Goal: Task Accomplishment & Management: Complete application form

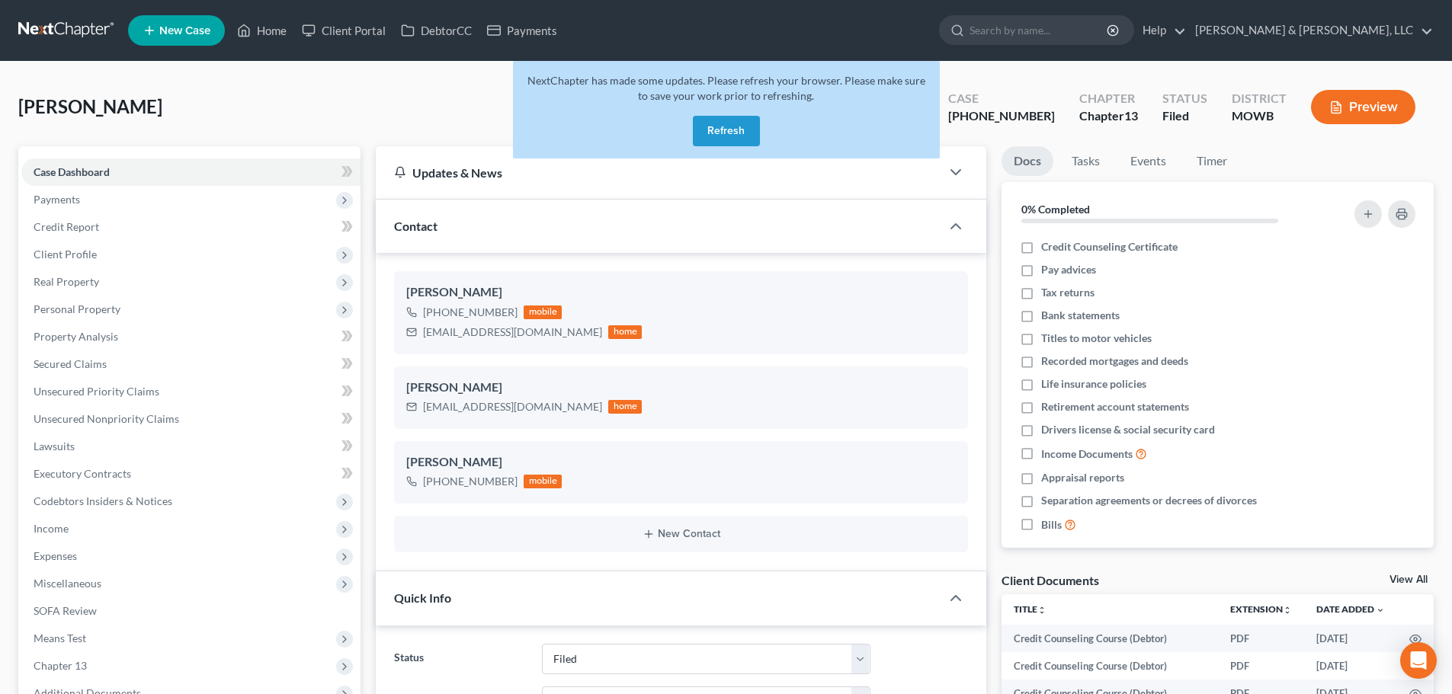
select select "6"
select select "0"
click at [712, 132] on button "Refresh" at bounding box center [726, 131] width 67 height 30
click at [351, 30] on link "Client Portal" at bounding box center [343, 30] width 99 height 27
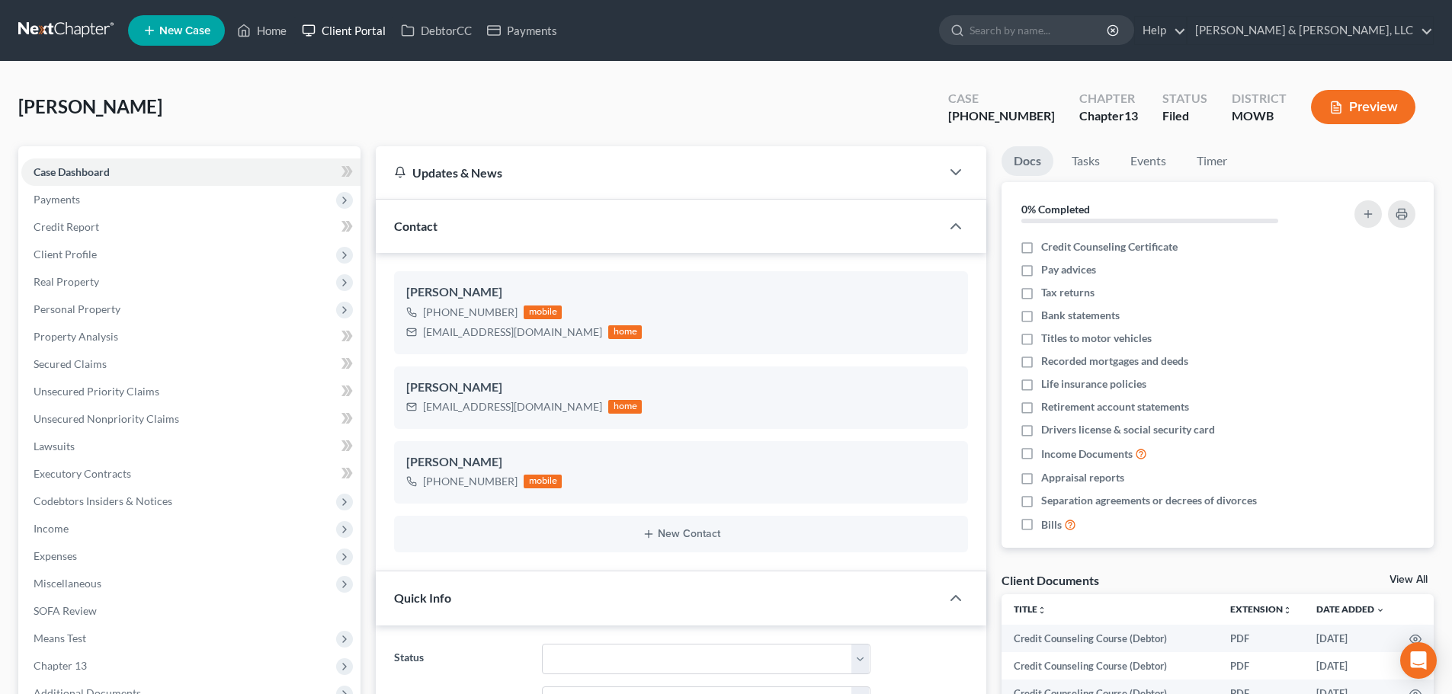
scroll to position [1964, 0]
click at [351, 33] on link "Client Portal" at bounding box center [343, 30] width 99 height 27
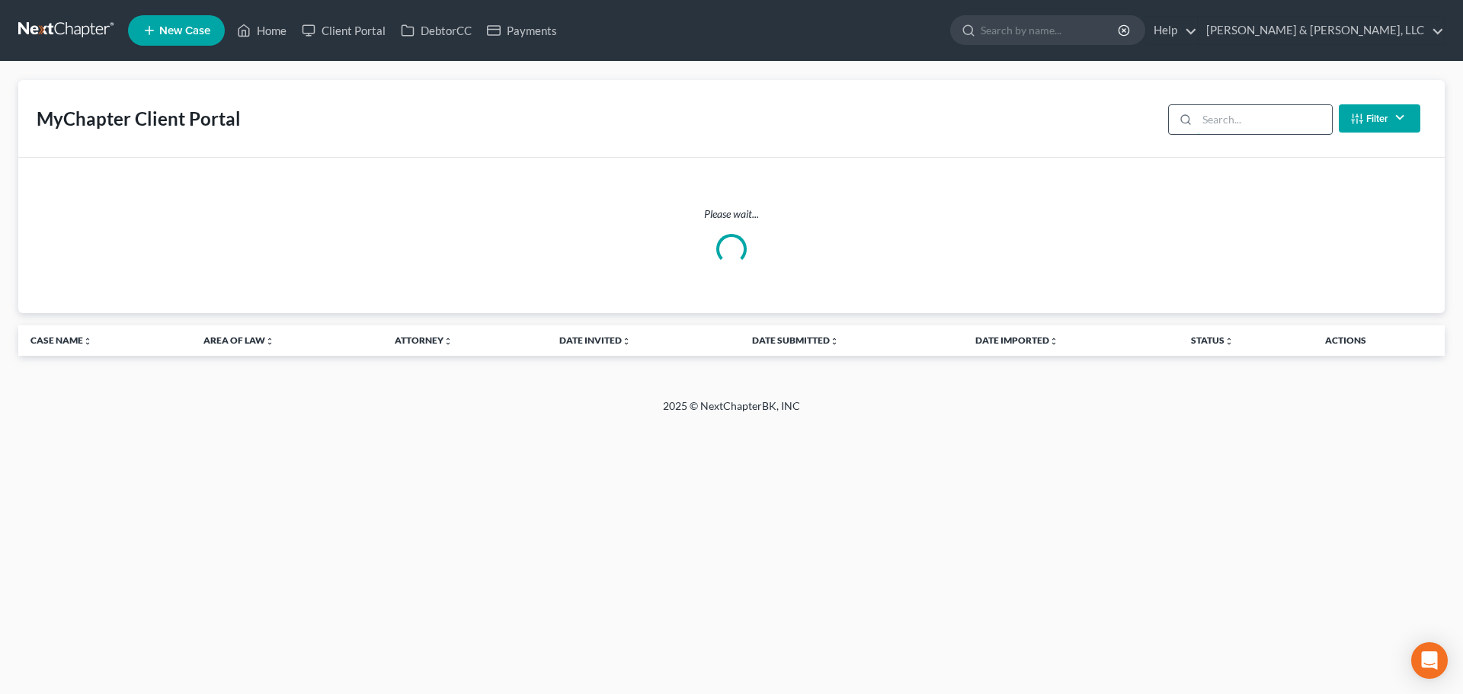
click at [1276, 120] on input "search" at bounding box center [1264, 119] width 135 height 29
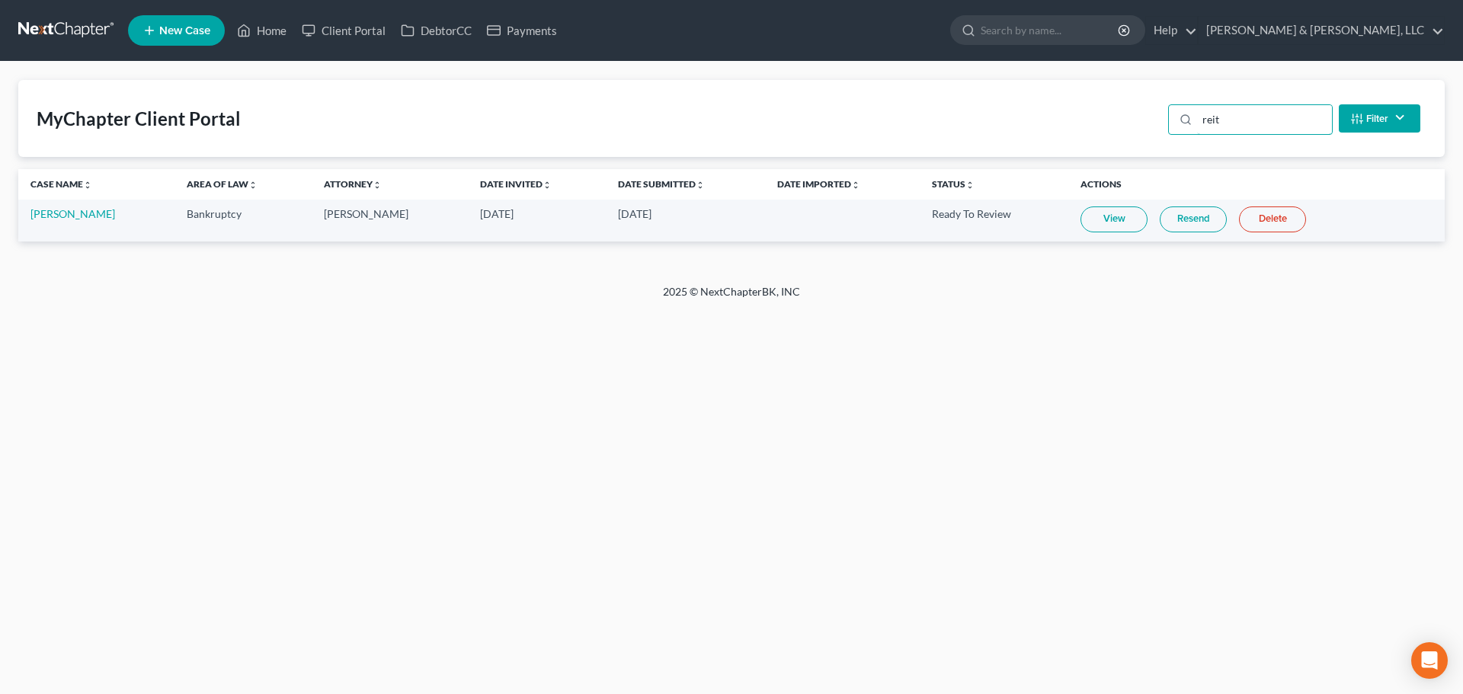
type input "reit"
click at [1084, 228] on link "View" at bounding box center [1114, 220] width 67 height 26
click at [51, 211] on link "Travis Reitz" at bounding box center [72, 213] width 85 height 13
click at [62, 212] on link "Travis Reitz" at bounding box center [72, 213] width 85 height 13
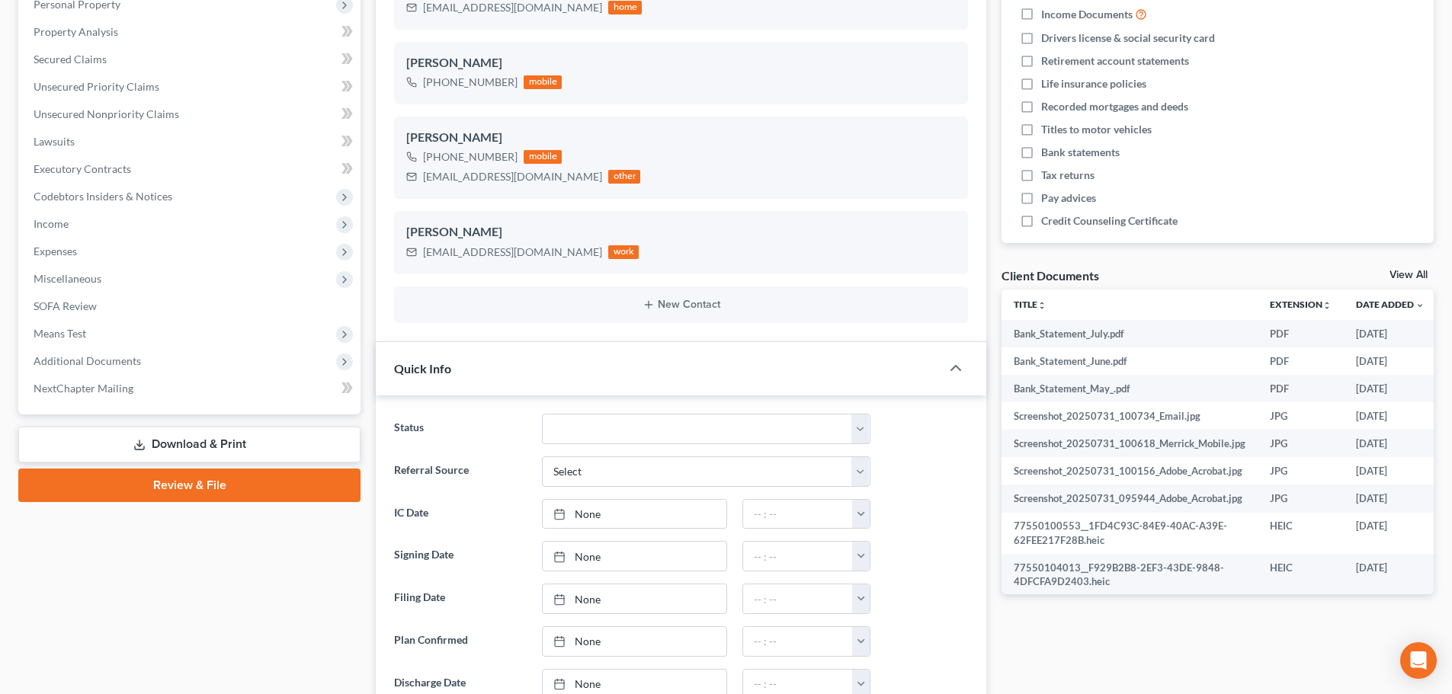
scroll to position [886, 0]
click at [107, 364] on span "Additional Documents" at bounding box center [87, 360] width 107 height 13
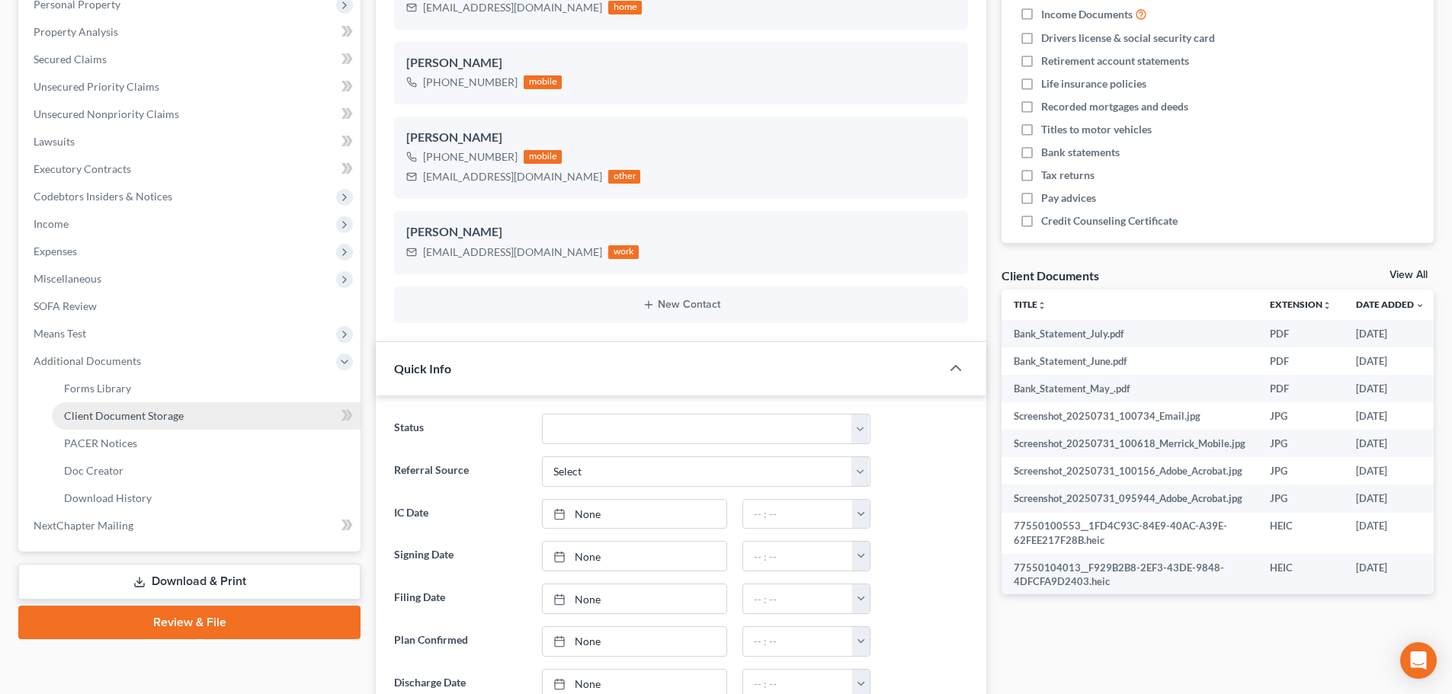
click at [115, 410] on span "Client Document Storage" at bounding box center [124, 415] width 120 height 13
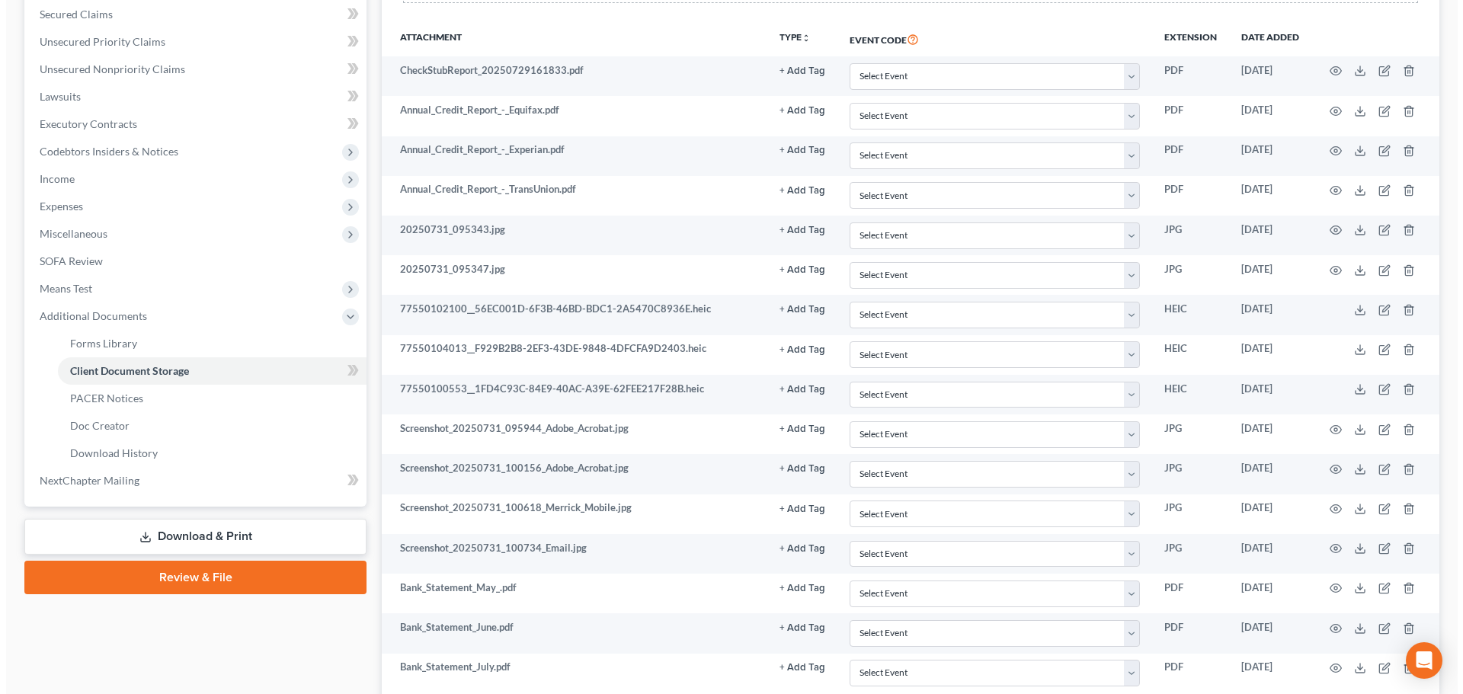
scroll to position [316, 0]
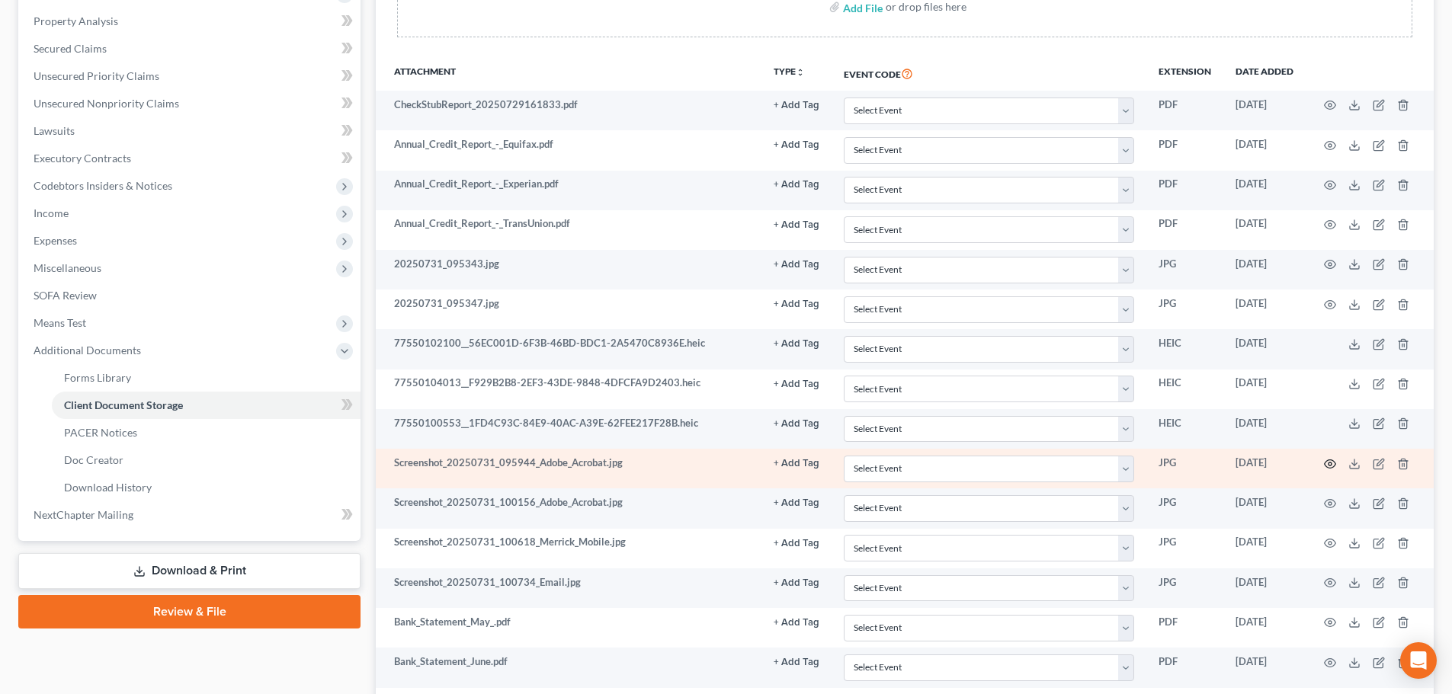
click at [1329, 466] on icon "button" at bounding box center [1330, 464] width 12 height 12
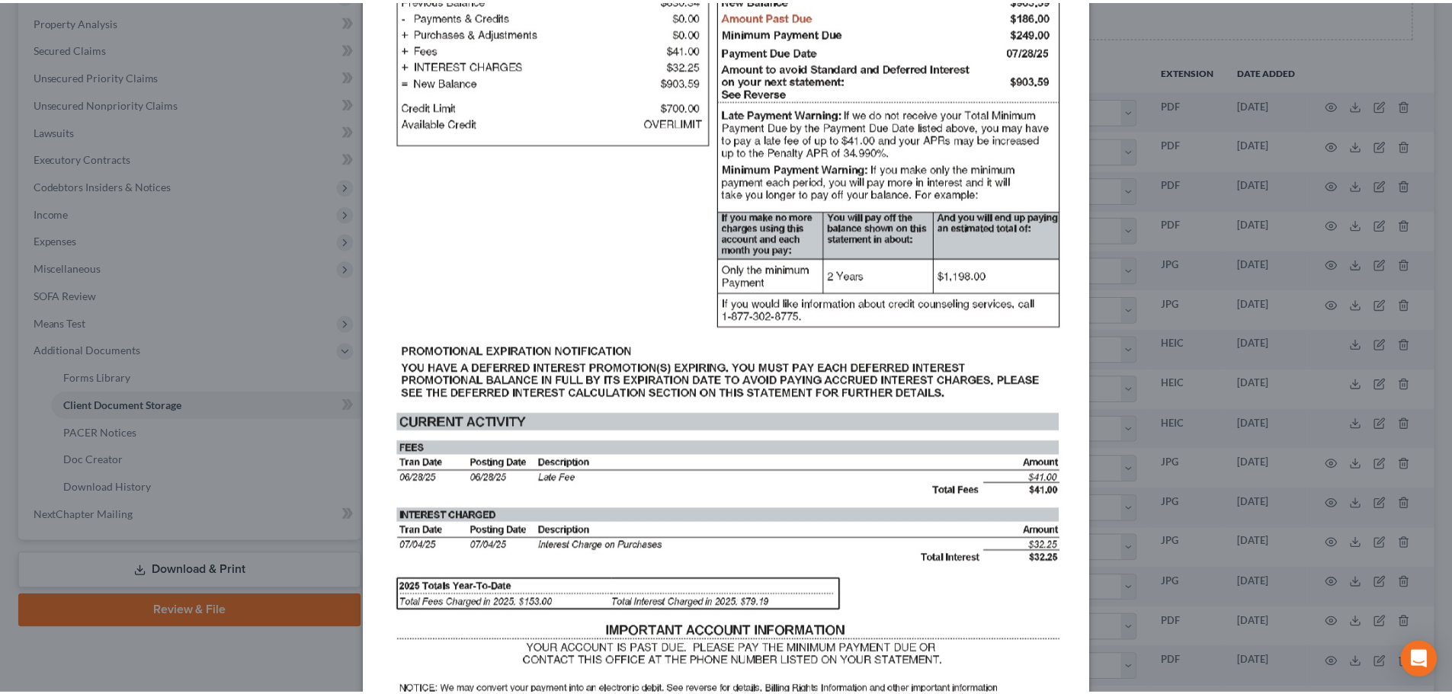
scroll to position [0, 0]
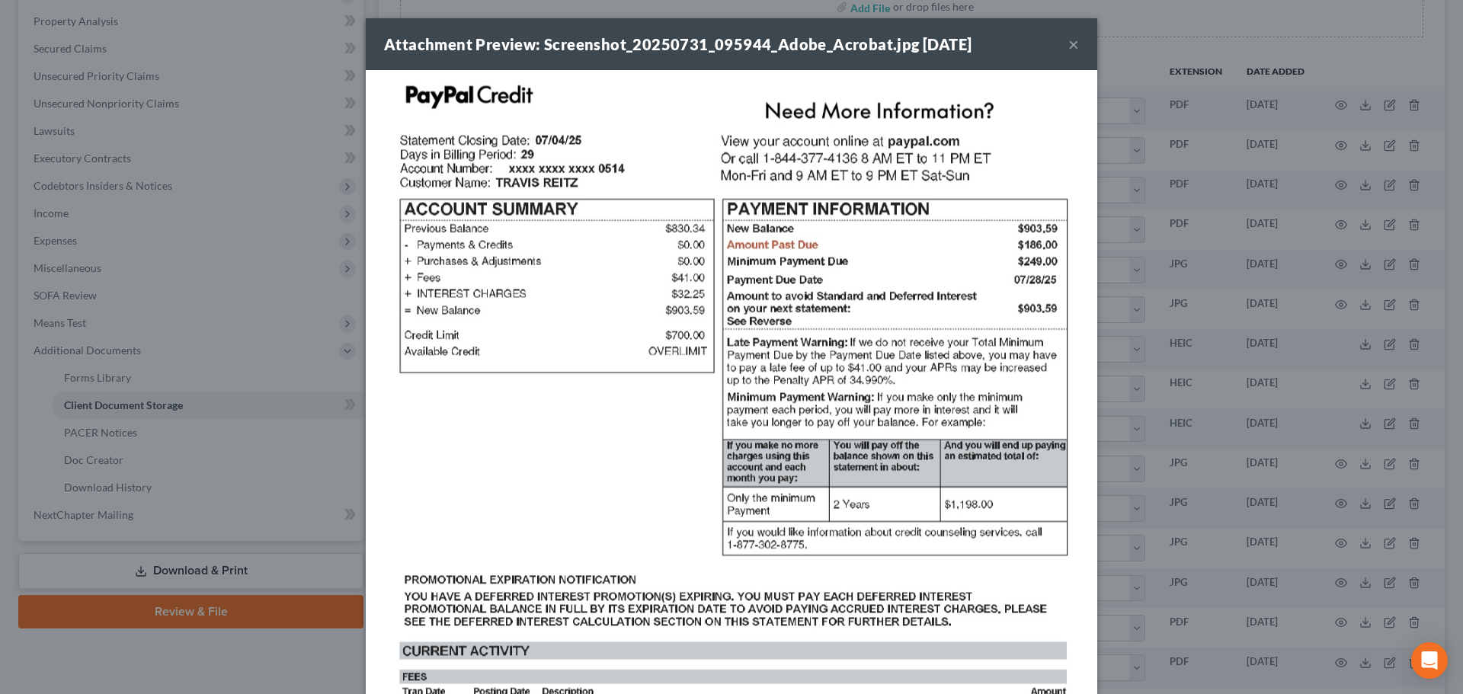
click at [1074, 47] on div "Attachment Preview: Screenshot_20250731_095944_Adobe_Acrobat.jpg 08/20/2025 ×" at bounding box center [732, 44] width 732 height 52
click at [1069, 44] on button "×" at bounding box center [1074, 44] width 11 height 18
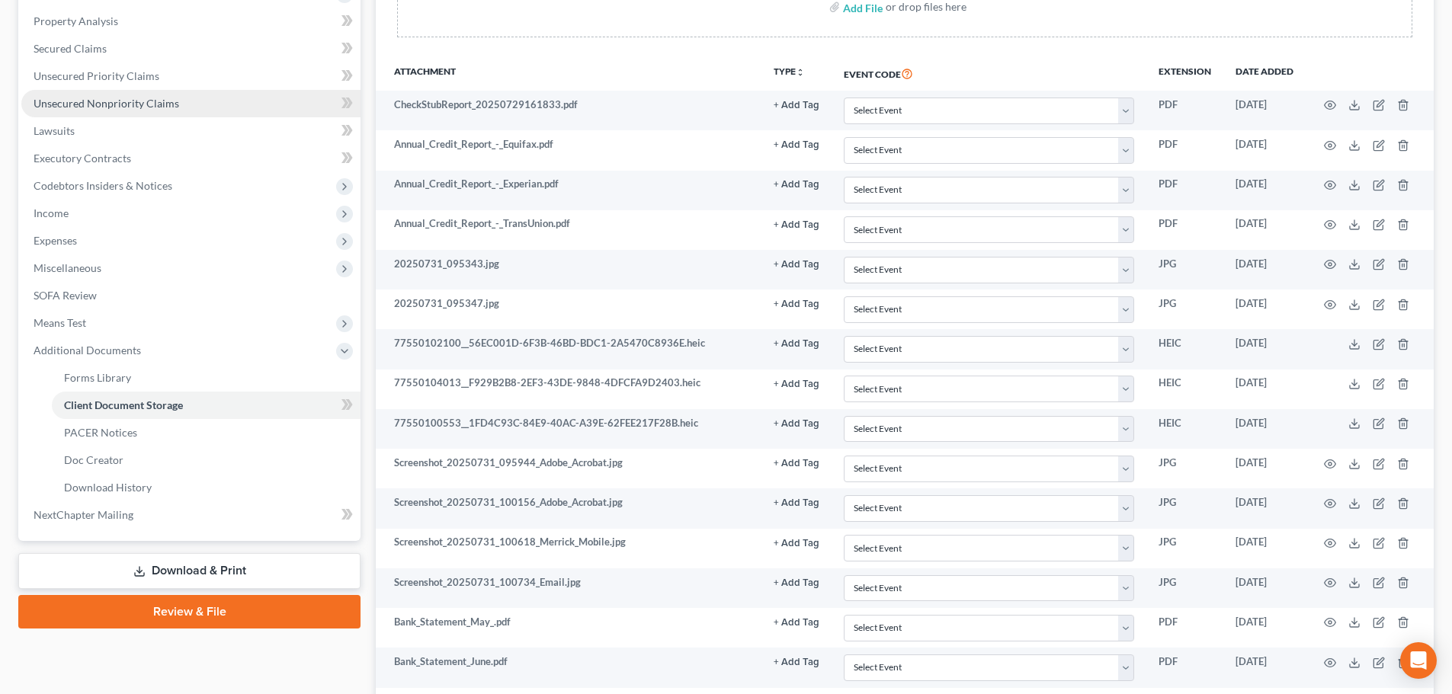
click at [161, 104] on span "Unsecured Nonpriority Claims" at bounding box center [107, 103] width 146 height 13
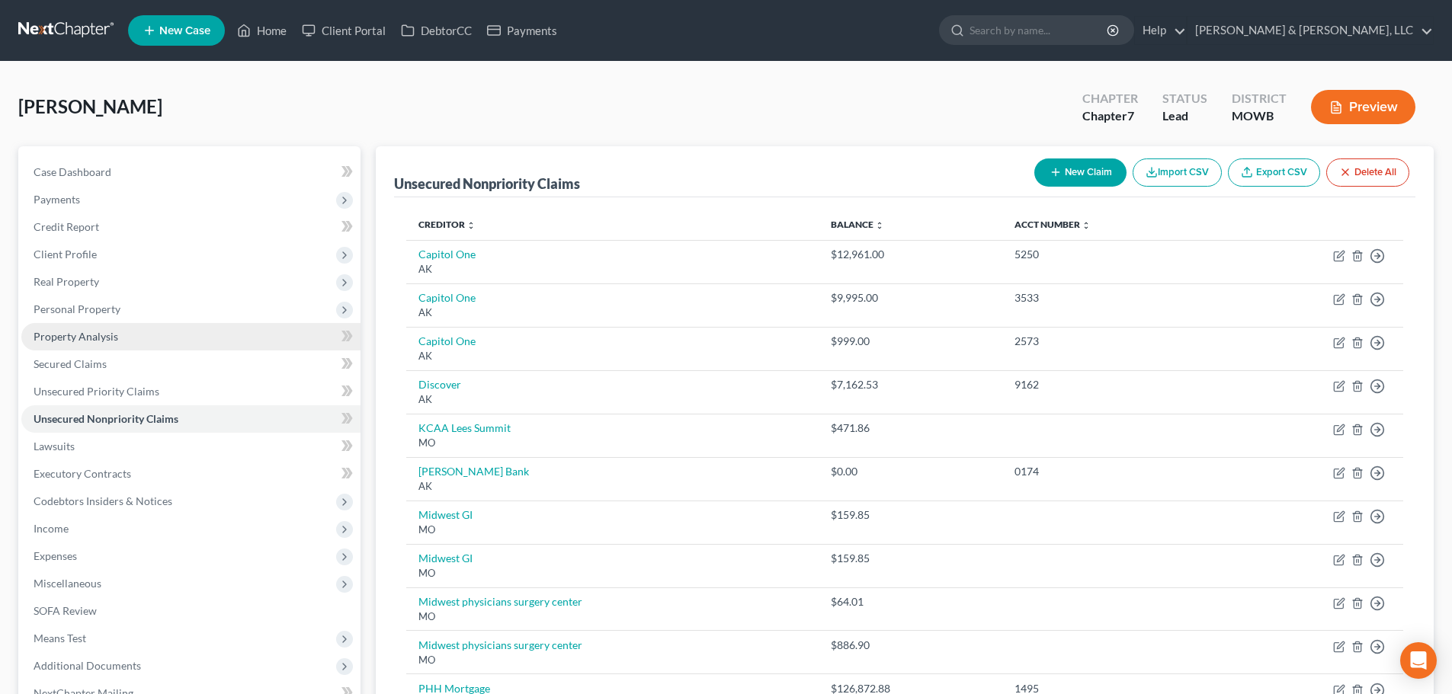
click at [82, 338] on span "Property Analysis" at bounding box center [76, 336] width 85 height 13
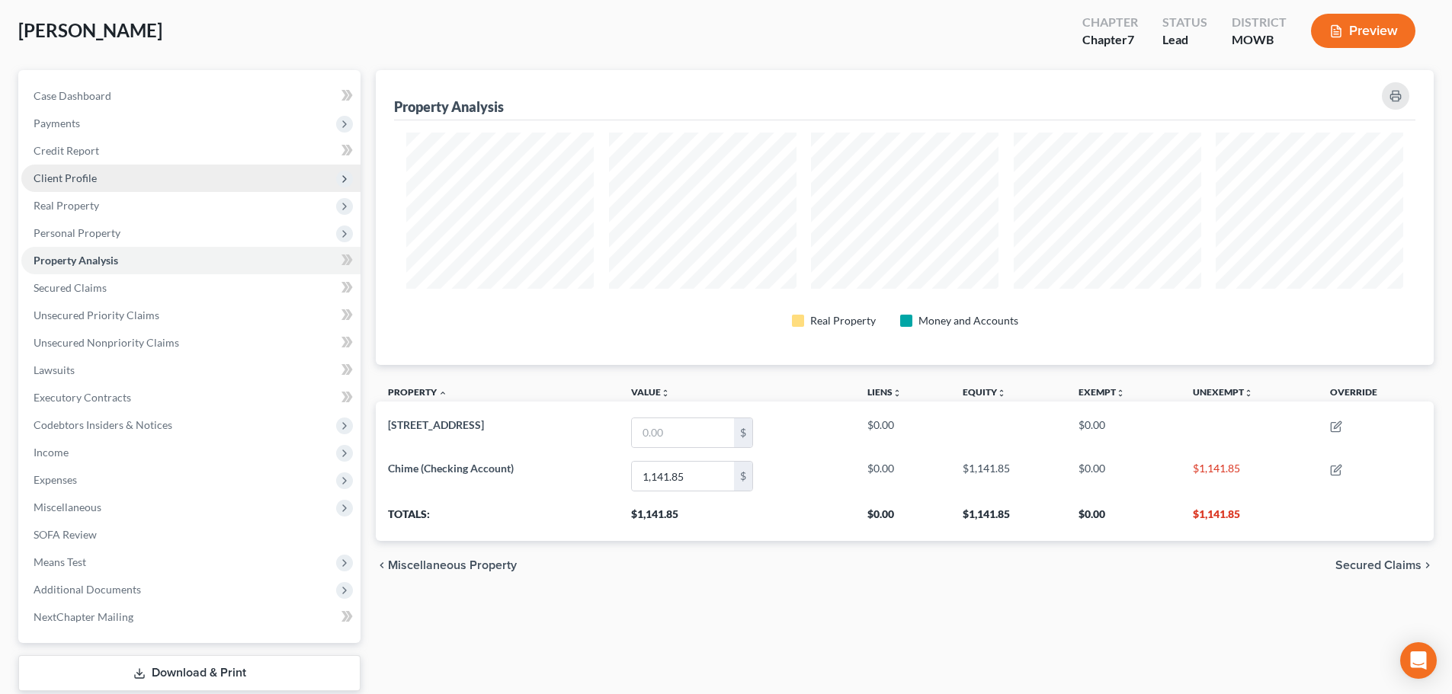
click at [87, 178] on span "Client Profile" at bounding box center [65, 177] width 63 height 13
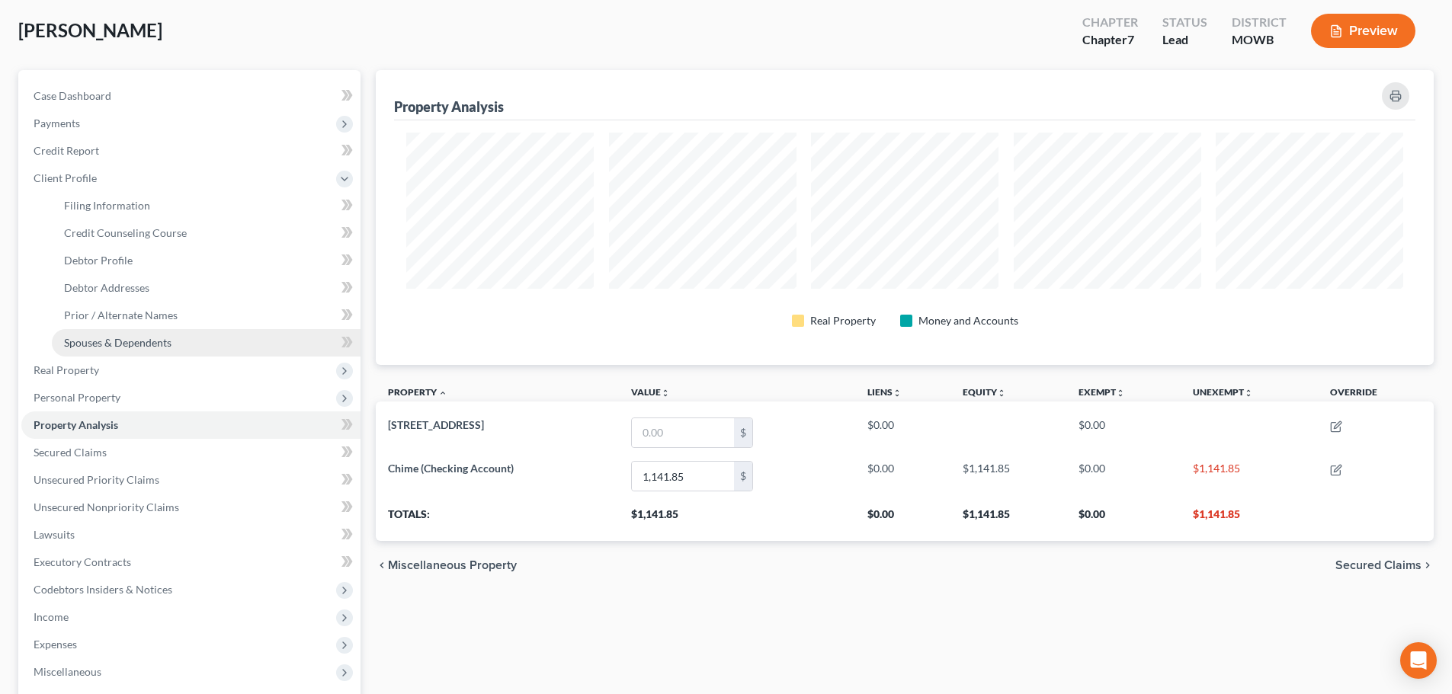
click at [134, 347] on span "Spouses & Dependents" at bounding box center [117, 342] width 107 height 13
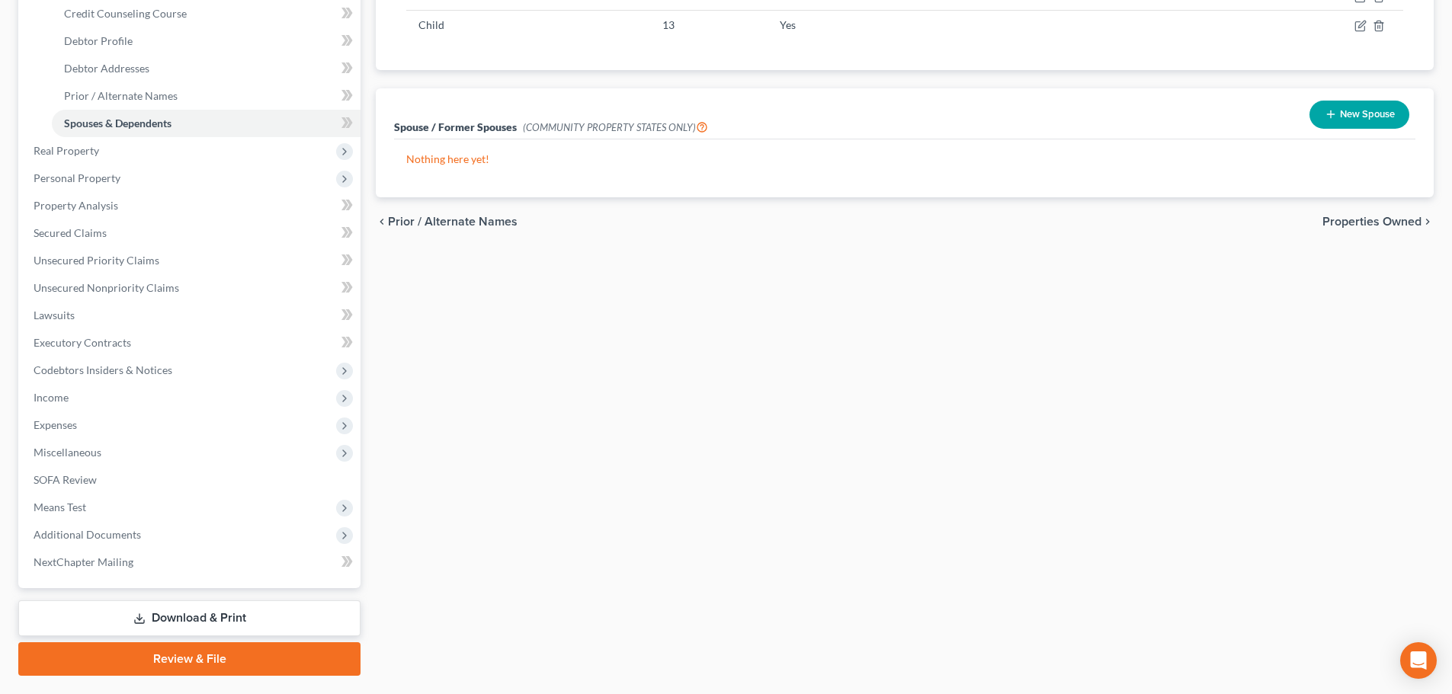
scroll to position [305, 0]
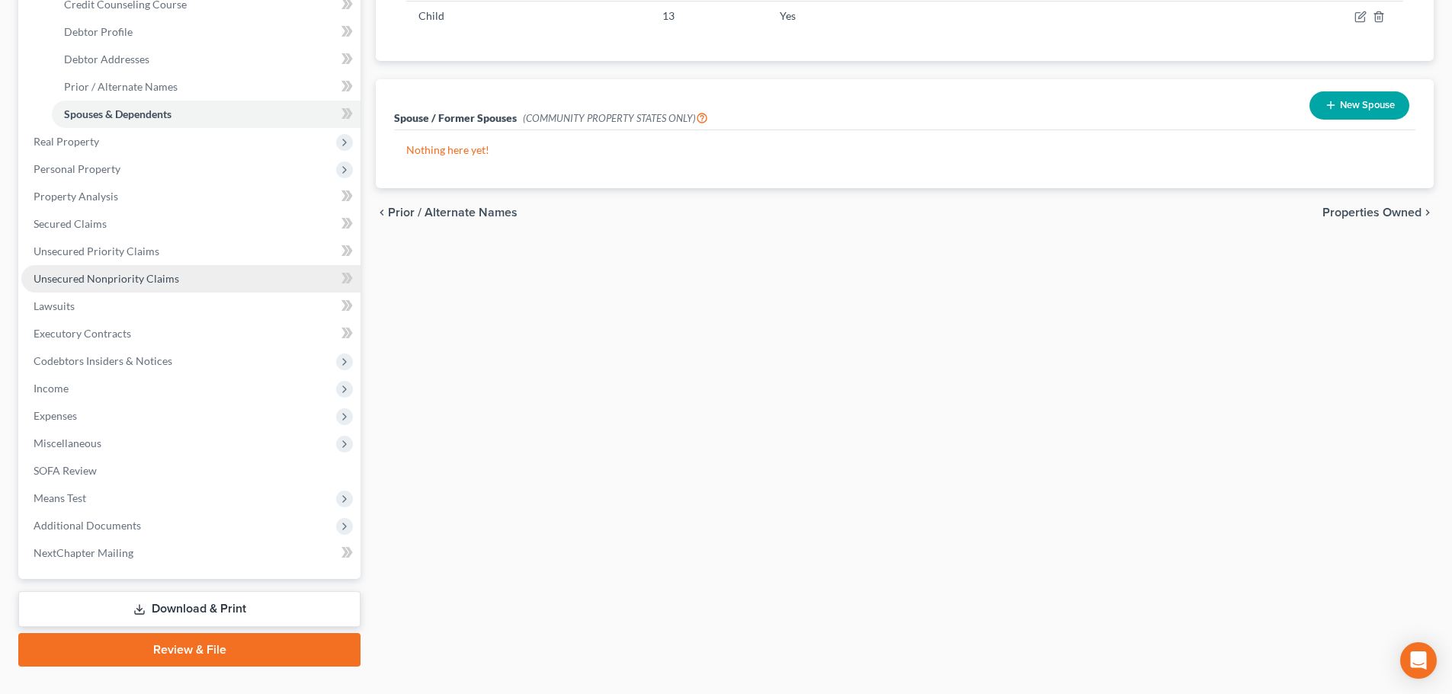
click at [70, 282] on span "Unsecured Nonpriority Claims" at bounding box center [107, 278] width 146 height 13
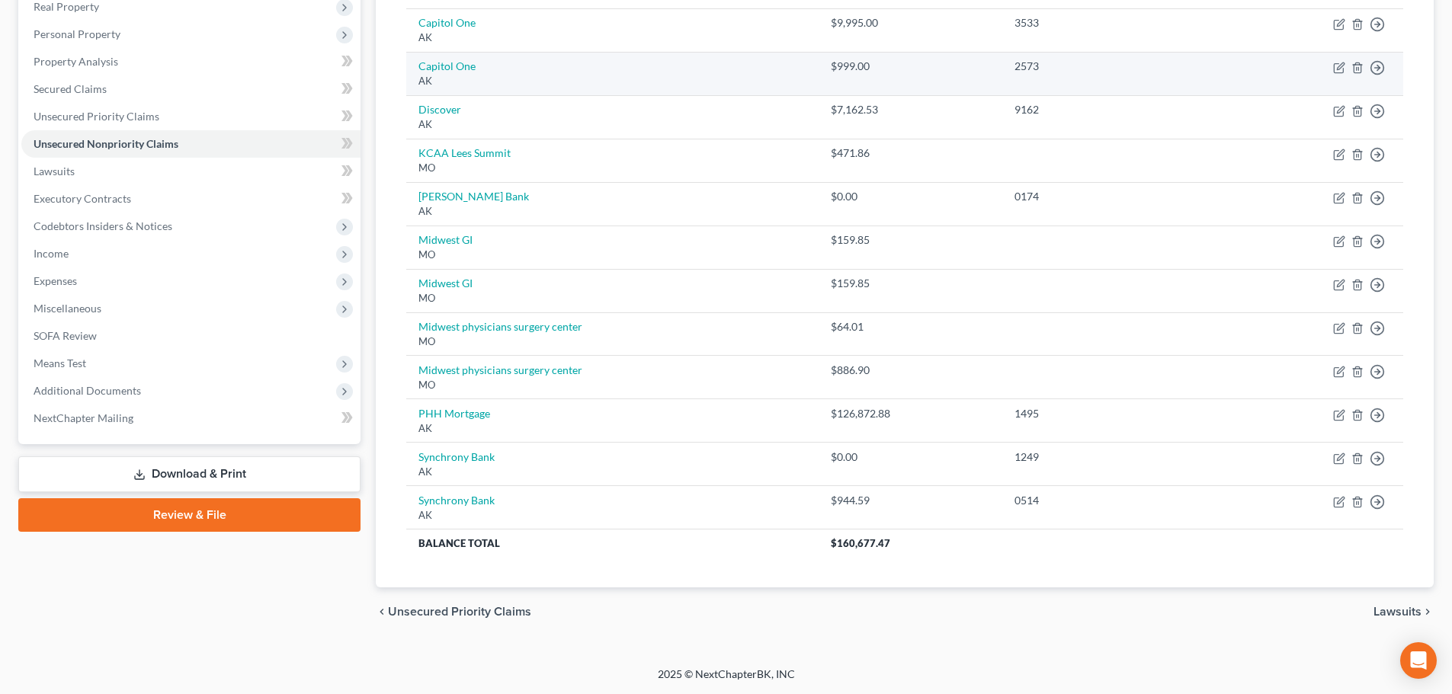
scroll to position [227, 0]
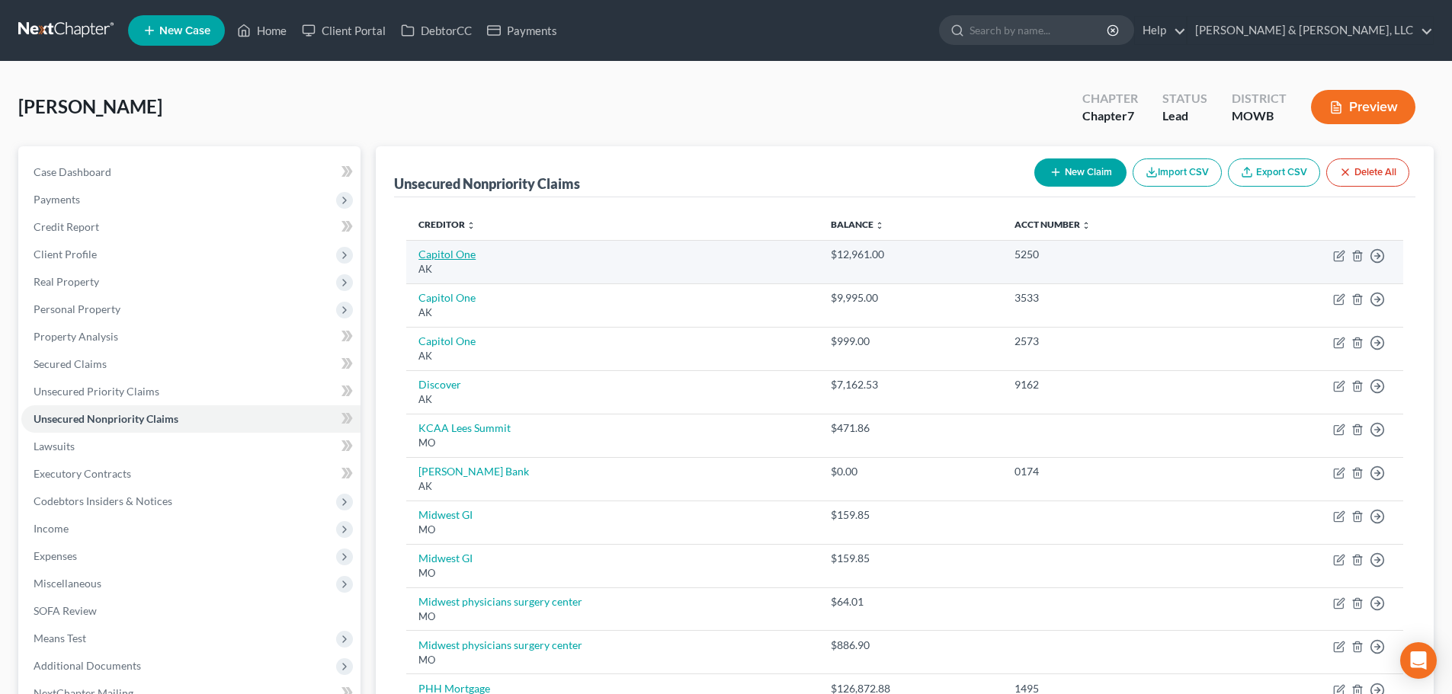
click at [448, 255] on link "Capitol One" at bounding box center [446, 254] width 57 height 13
select select "1"
select select "2"
select select "0"
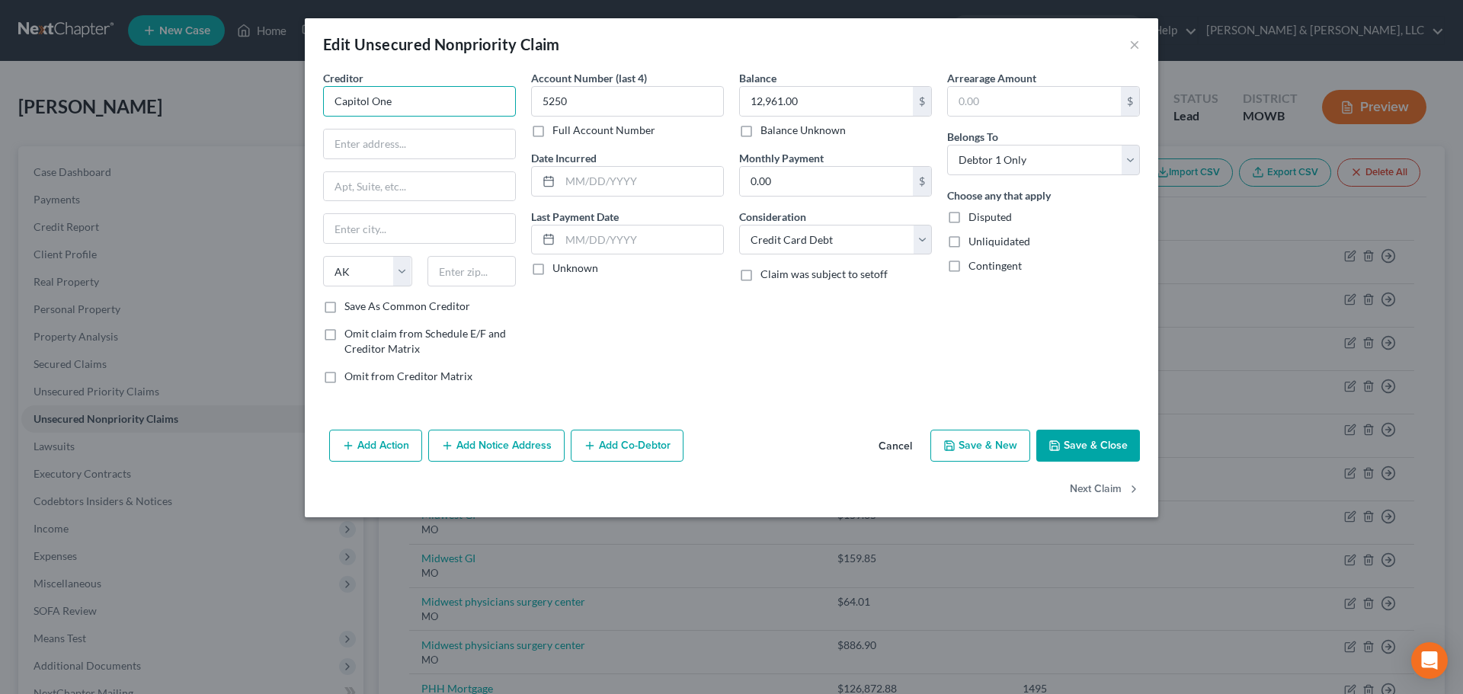
click at [363, 98] on input "Capitol One" at bounding box center [419, 101] width 193 height 30
click at [364, 98] on input "Capitol One" at bounding box center [419, 101] width 193 height 30
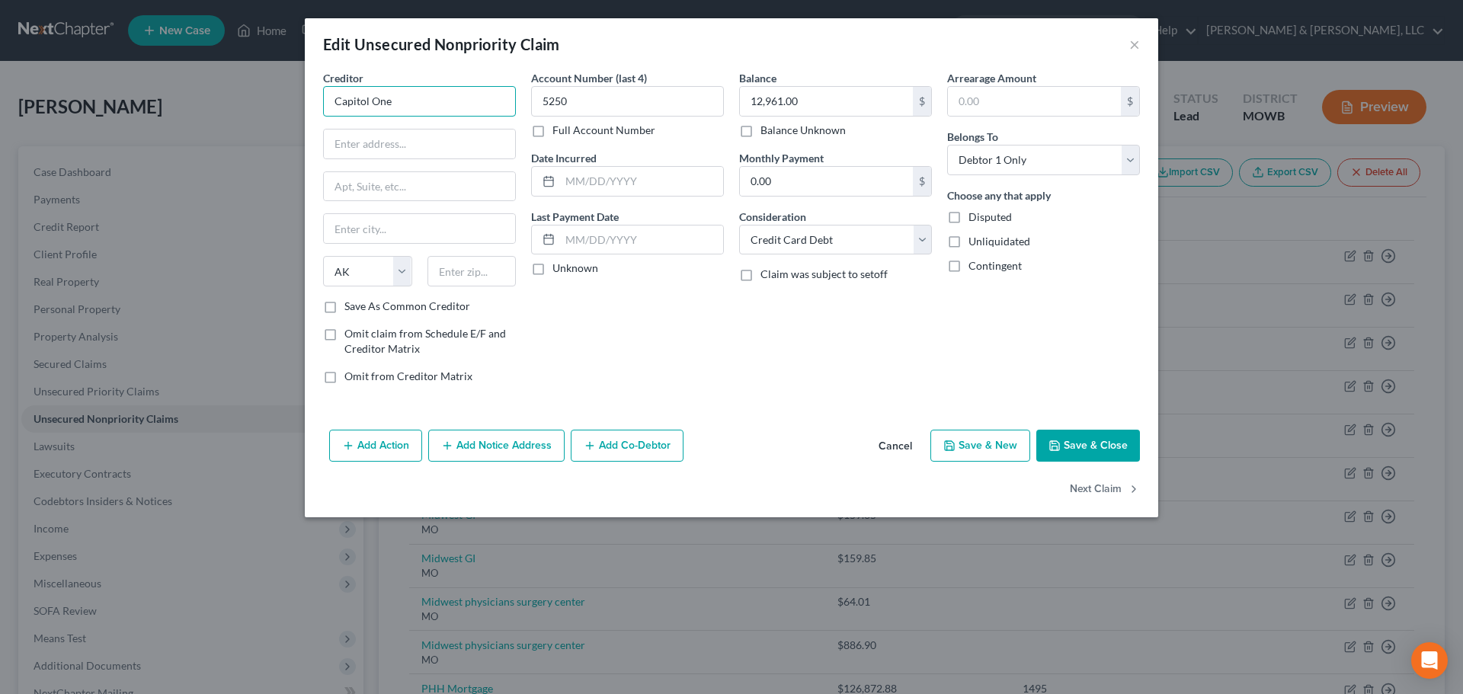
click at [364, 98] on input "Capitol One" at bounding box center [419, 101] width 193 height 30
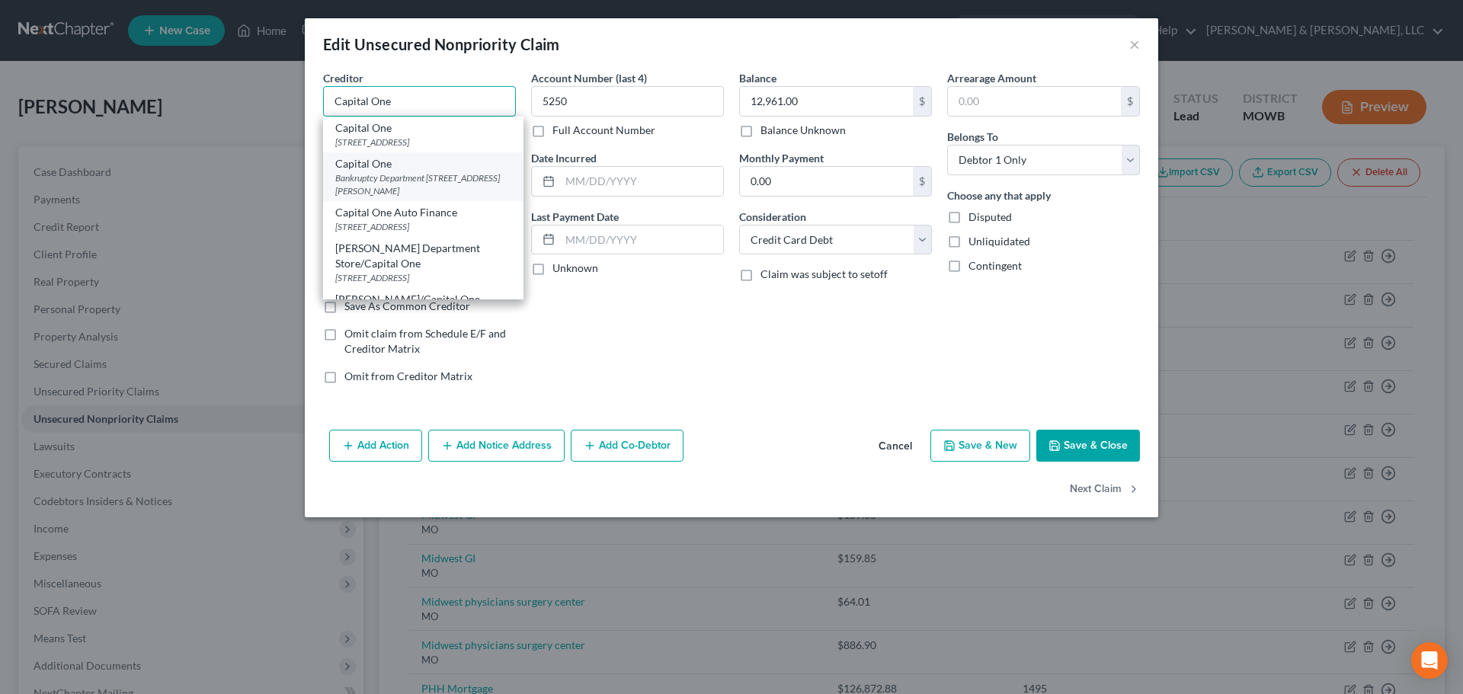
type input "Capital One"
click at [389, 169] on div "Capital One" at bounding box center [423, 163] width 176 height 15
type input "Bankruptcy Department"
type input "1680 Capital One Dr"
type input "McLean"
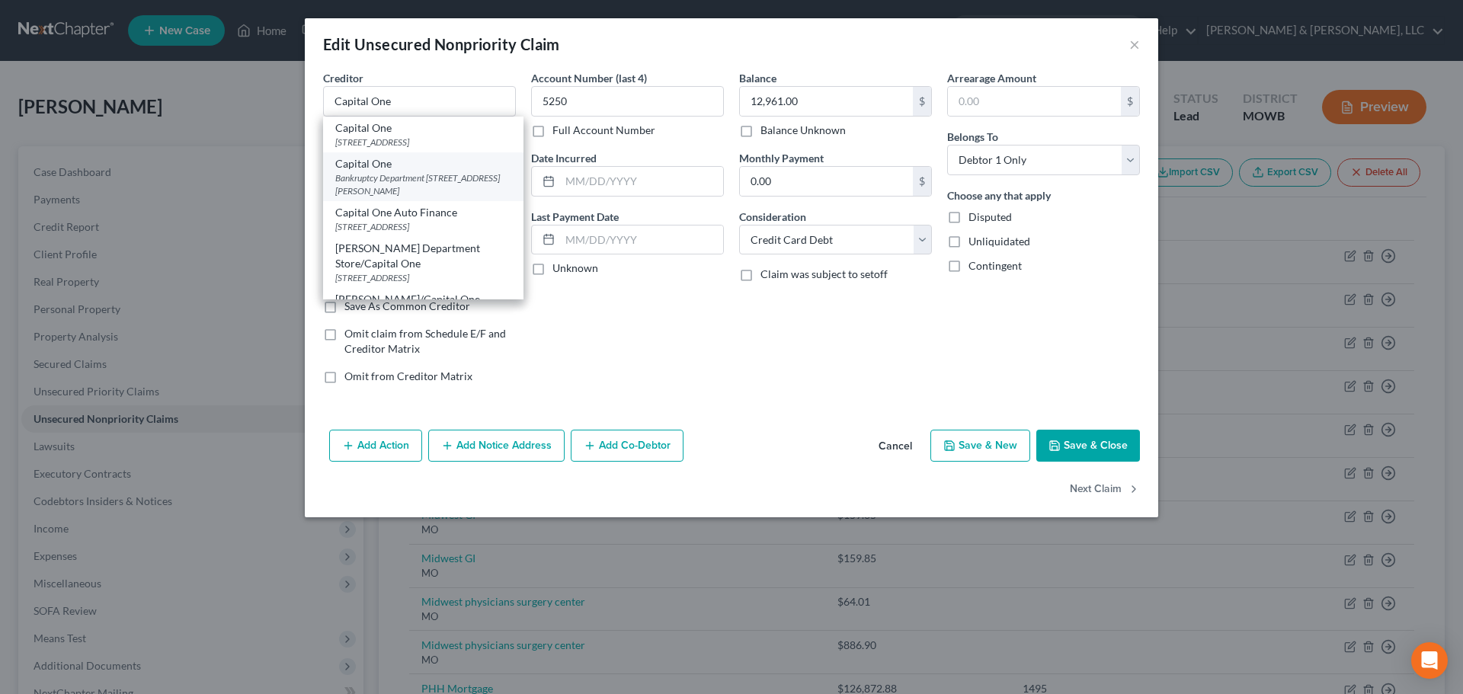
select select "48"
type input "22102"
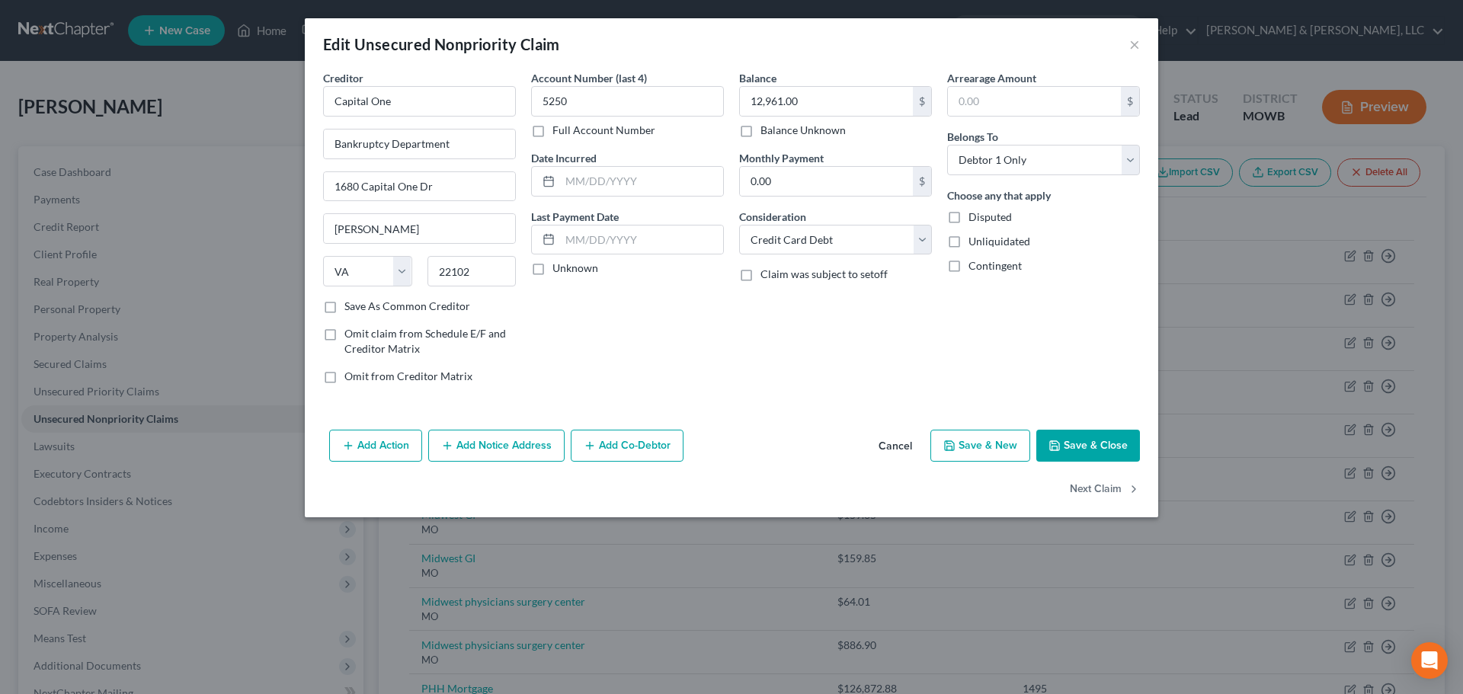
click at [1105, 438] on button "Save & Close" at bounding box center [1089, 446] width 104 height 32
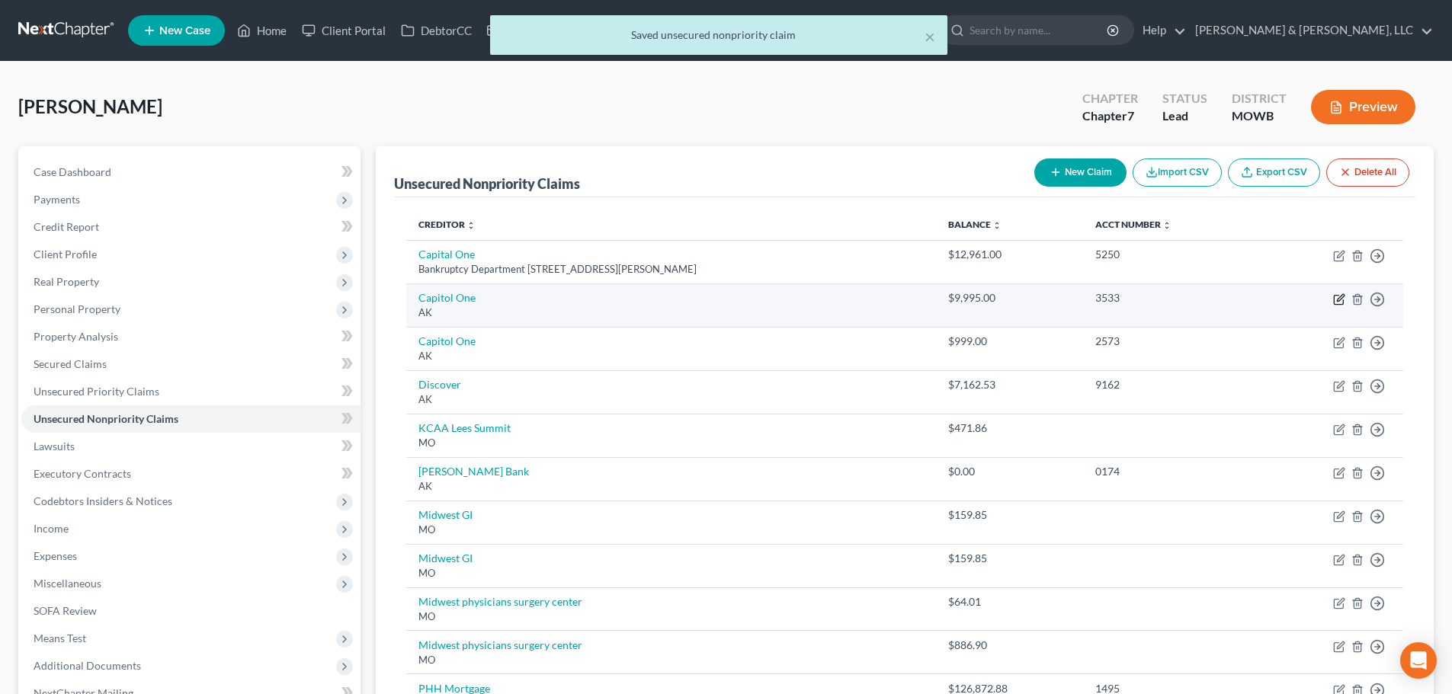
click at [1336, 301] on icon "button" at bounding box center [1339, 299] width 12 height 12
select select "1"
select select "2"
select select "0"
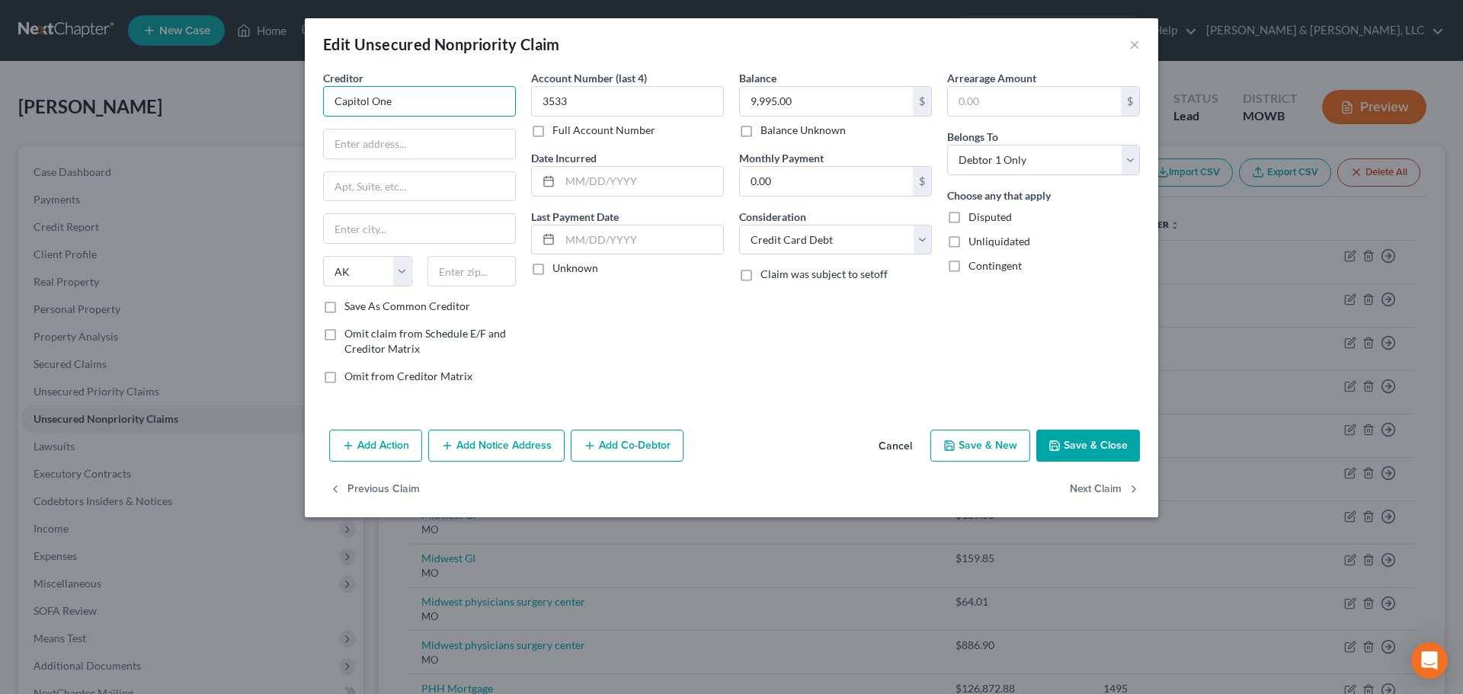
click at [361, 99] on input "Capitol One" at bounding box center [419, 101] width 193 height 30
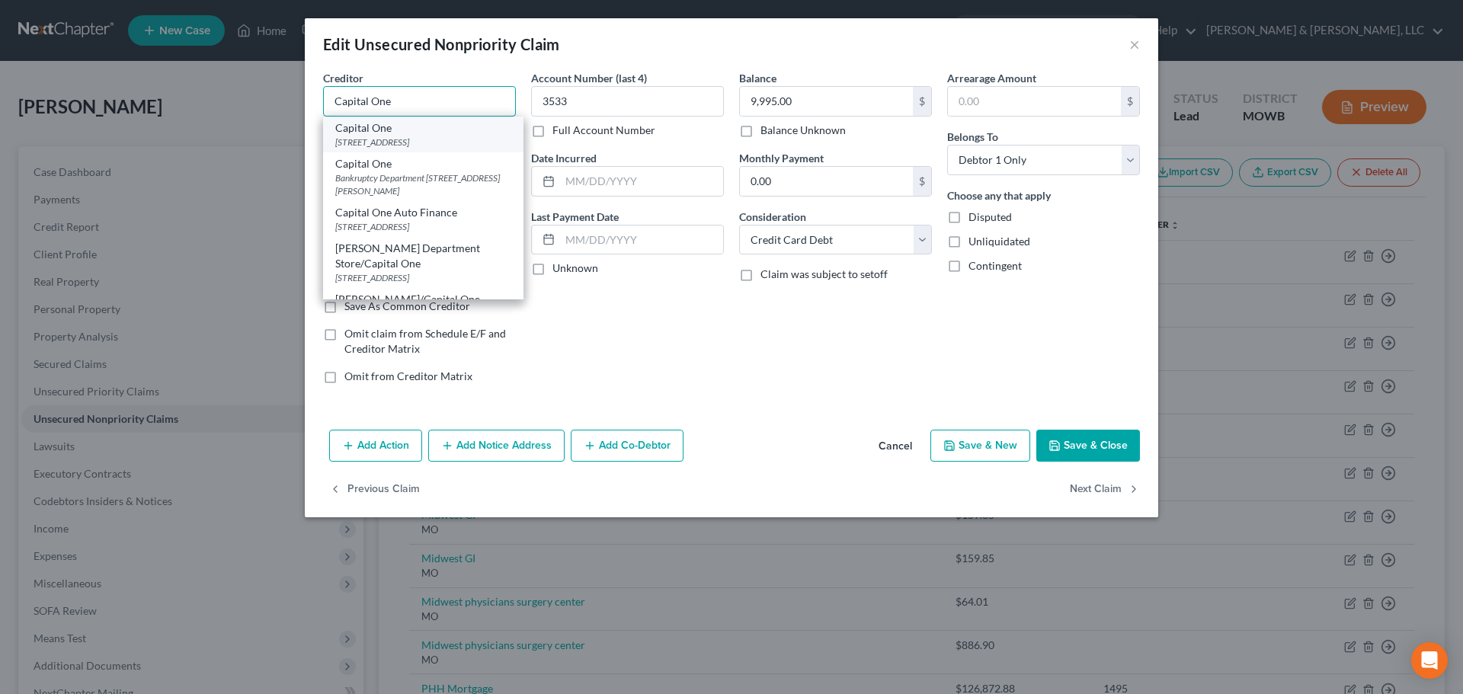
type input "Capital One"
click at [364, 134] on div "Capital One" at bounding box center [423, 127] width 176 height 15
type input "PO Box 30285"
type input "Salt Lake City"
select select "46"
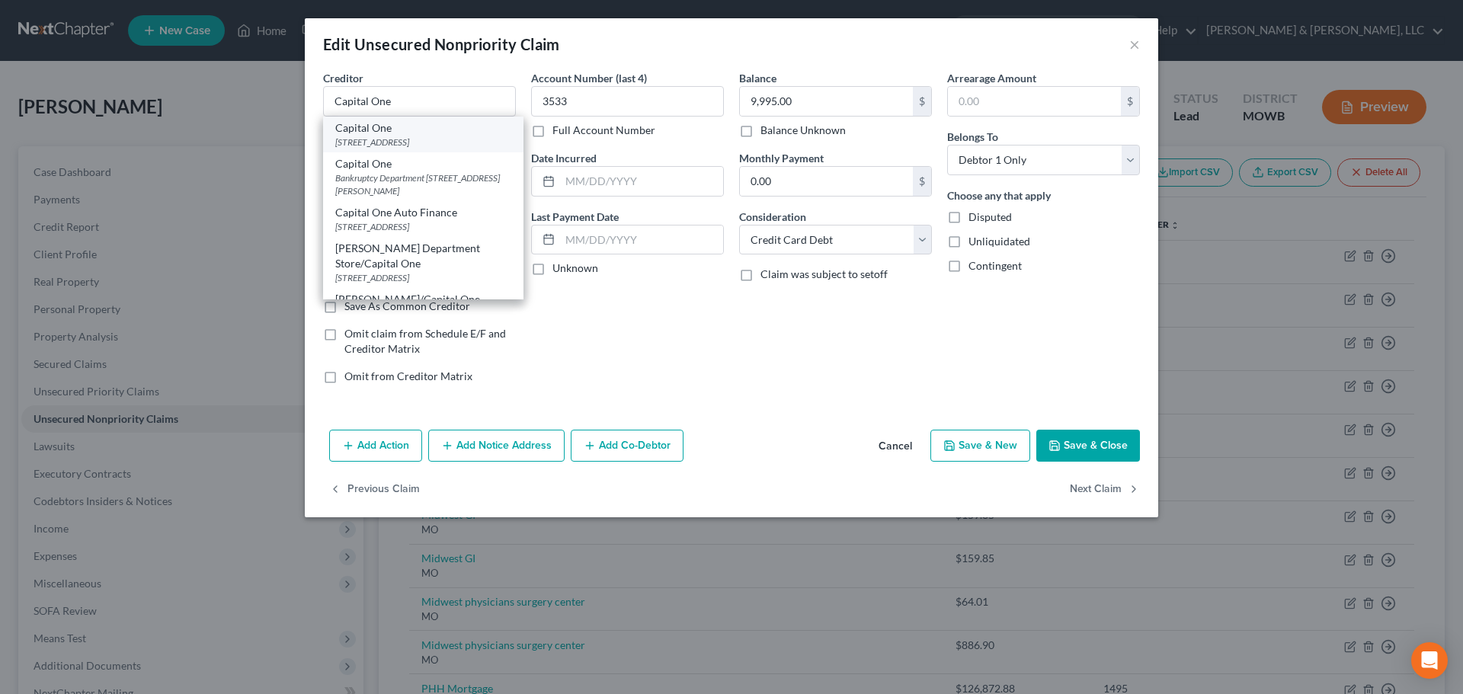
type input "84130"
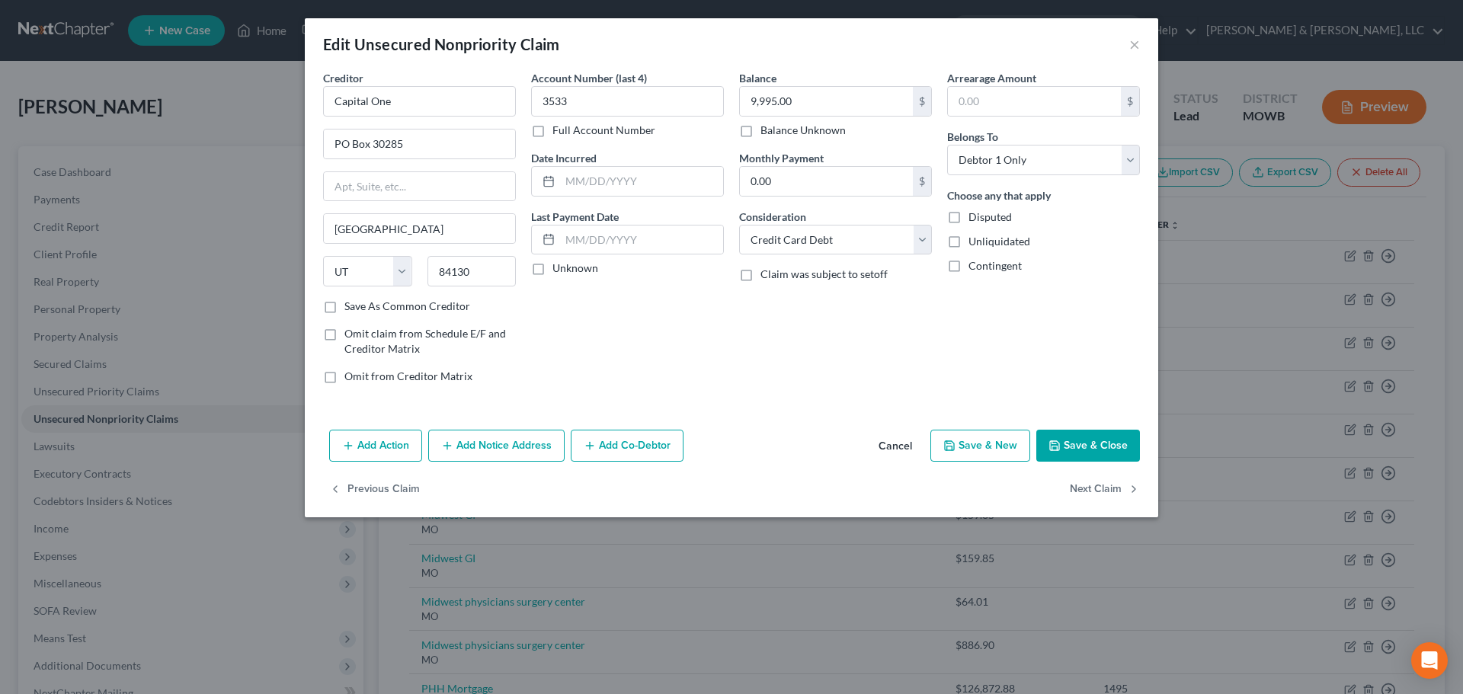
click at [1117, 438] on button "Save & Close" at bounding box center [1089, 446] width 104 height 32
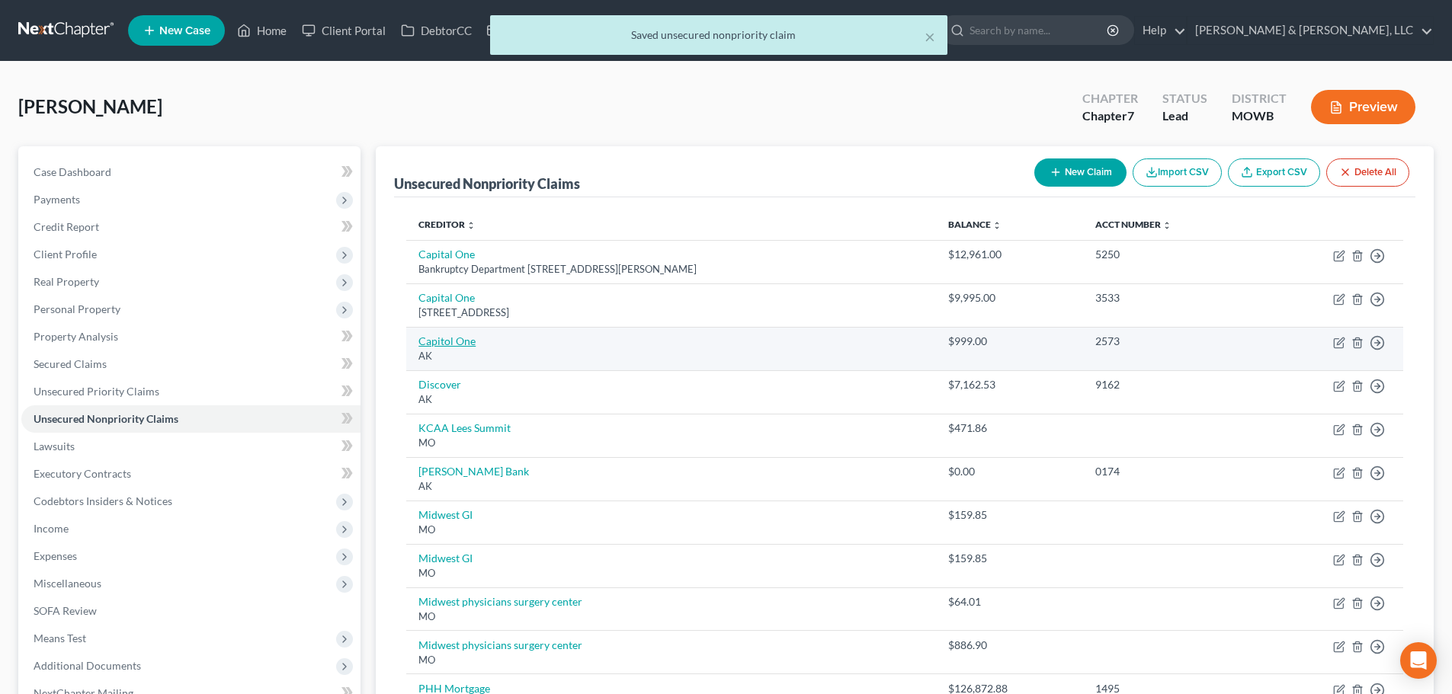
click at [458, 343] on link "Capitol One" at bounding box center [446, 341] width 57 height 13
select select "1"
select select "2"
select select "0"
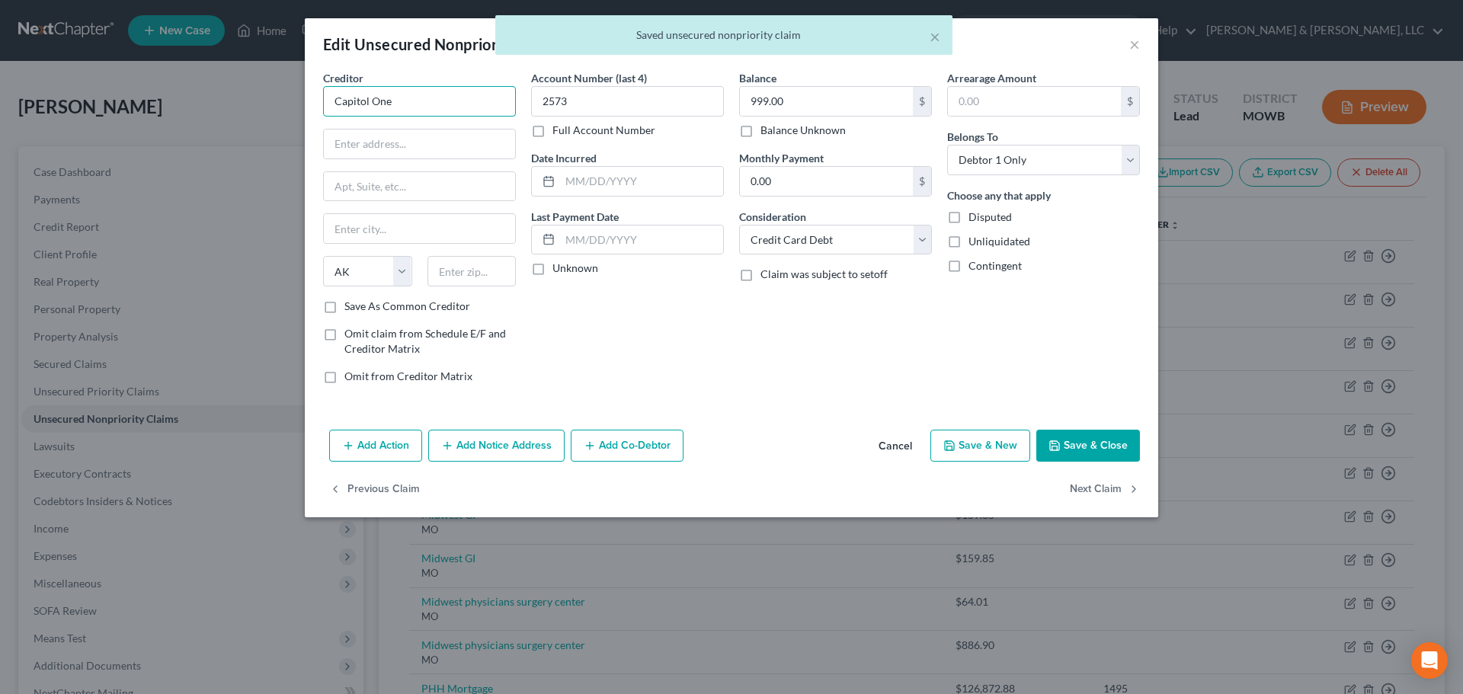
click at [361, 100] on input "Capitol One" at bounding box center [419, 101] width 193 height 30
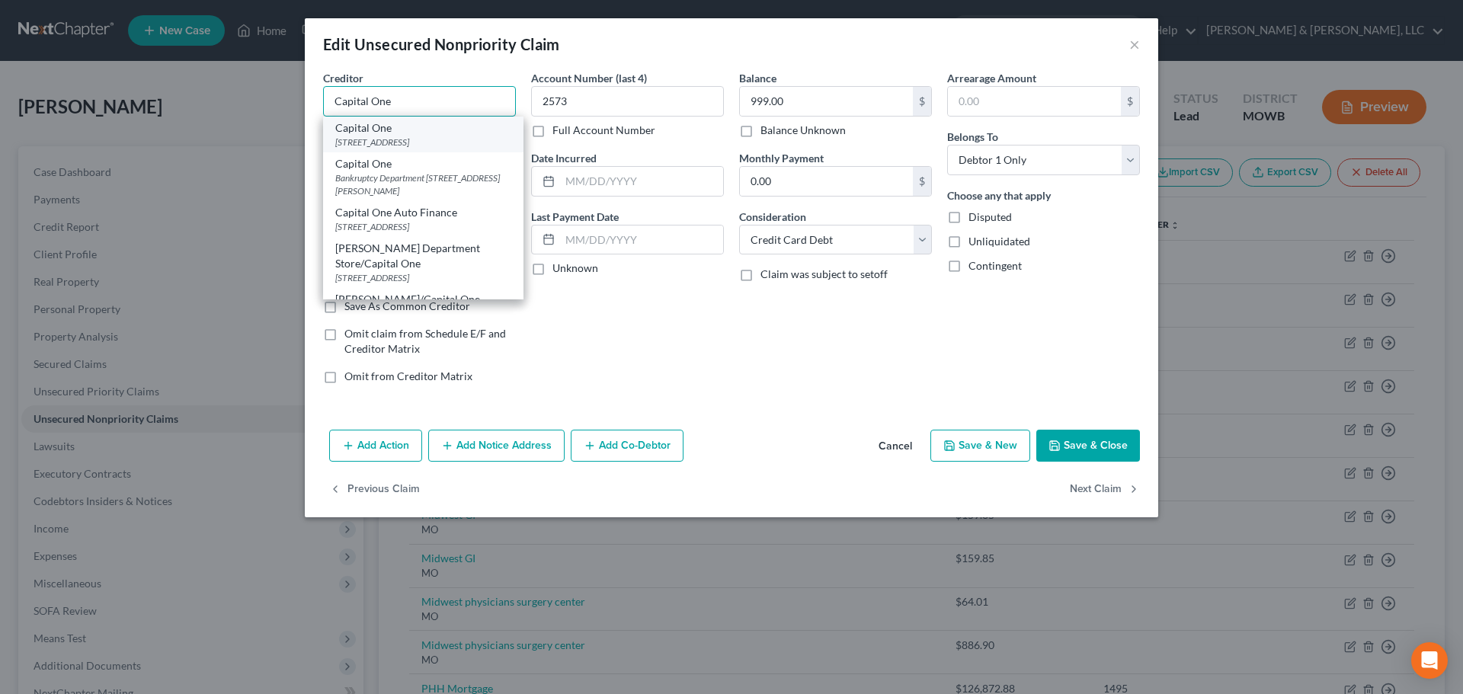
type input "Capital One"
click at [387, 128] on div "Capital One" at bounding box center [423, 127] width 176 height 15
type input "PO Box 30285"
type input "Salt Lake City"
select select "46"
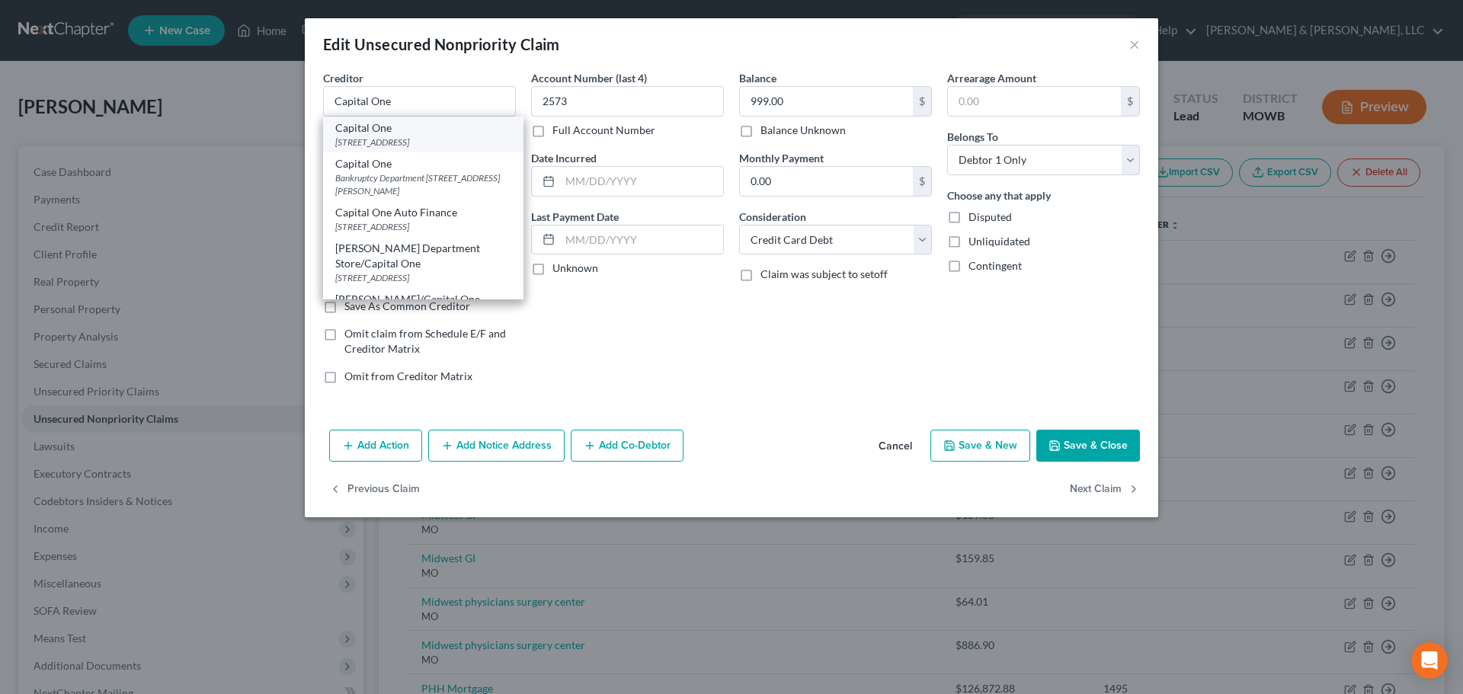
type input "84130"
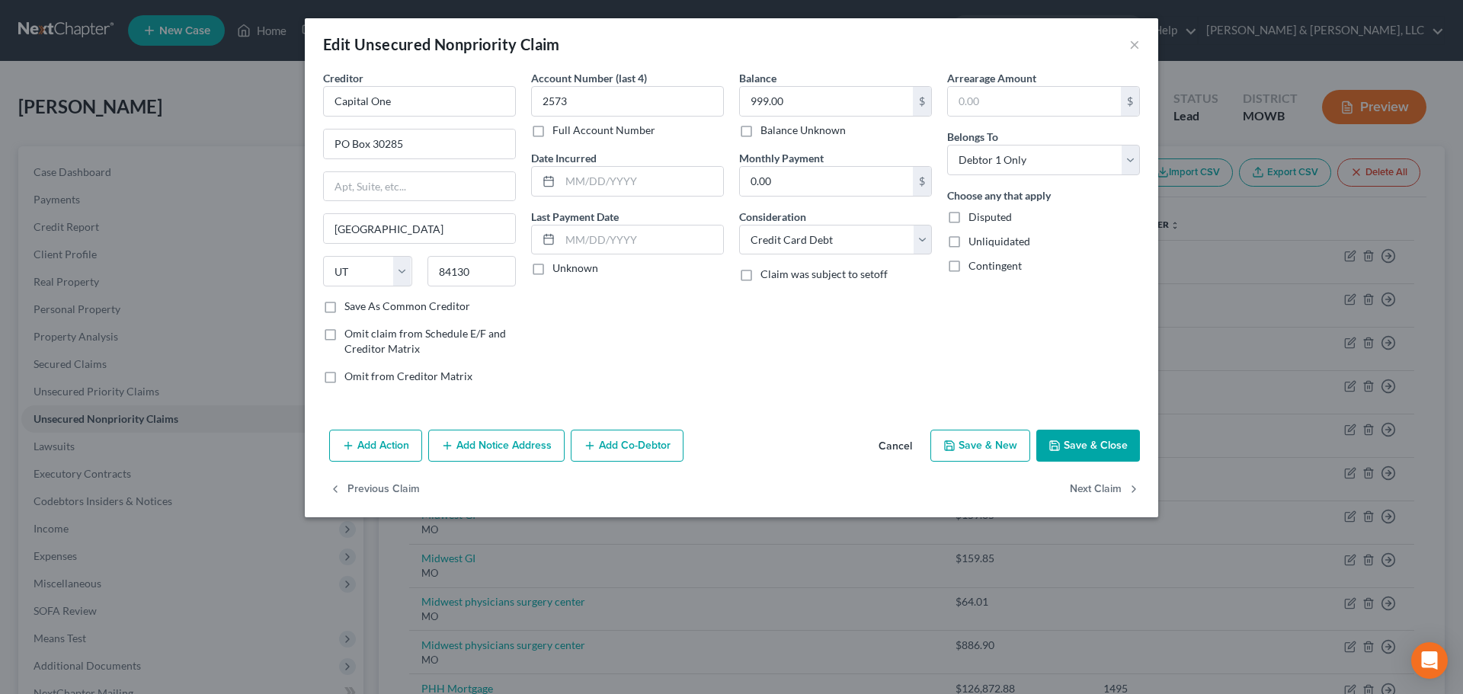
click at [1074, 446] on button "Save & Close" at bounding box center [1089, 446] width 104 height 32
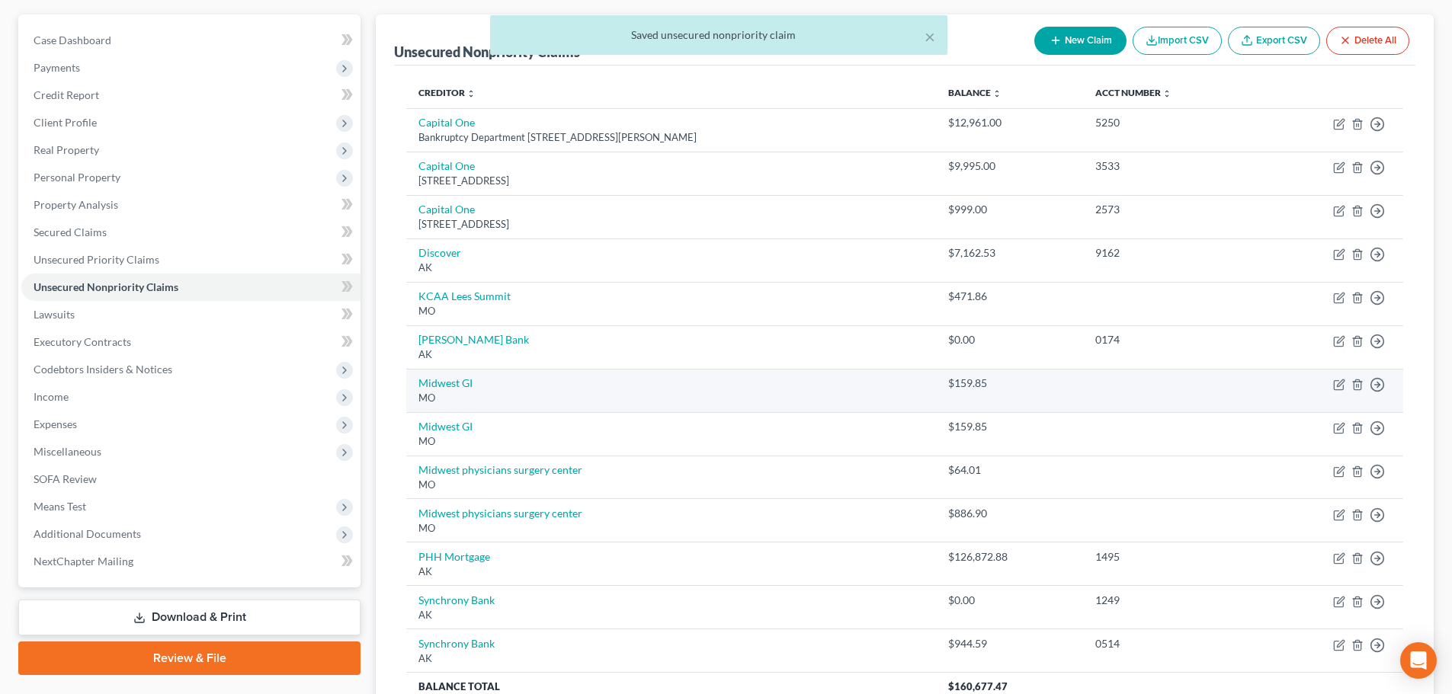
scroll to position [152, 0]
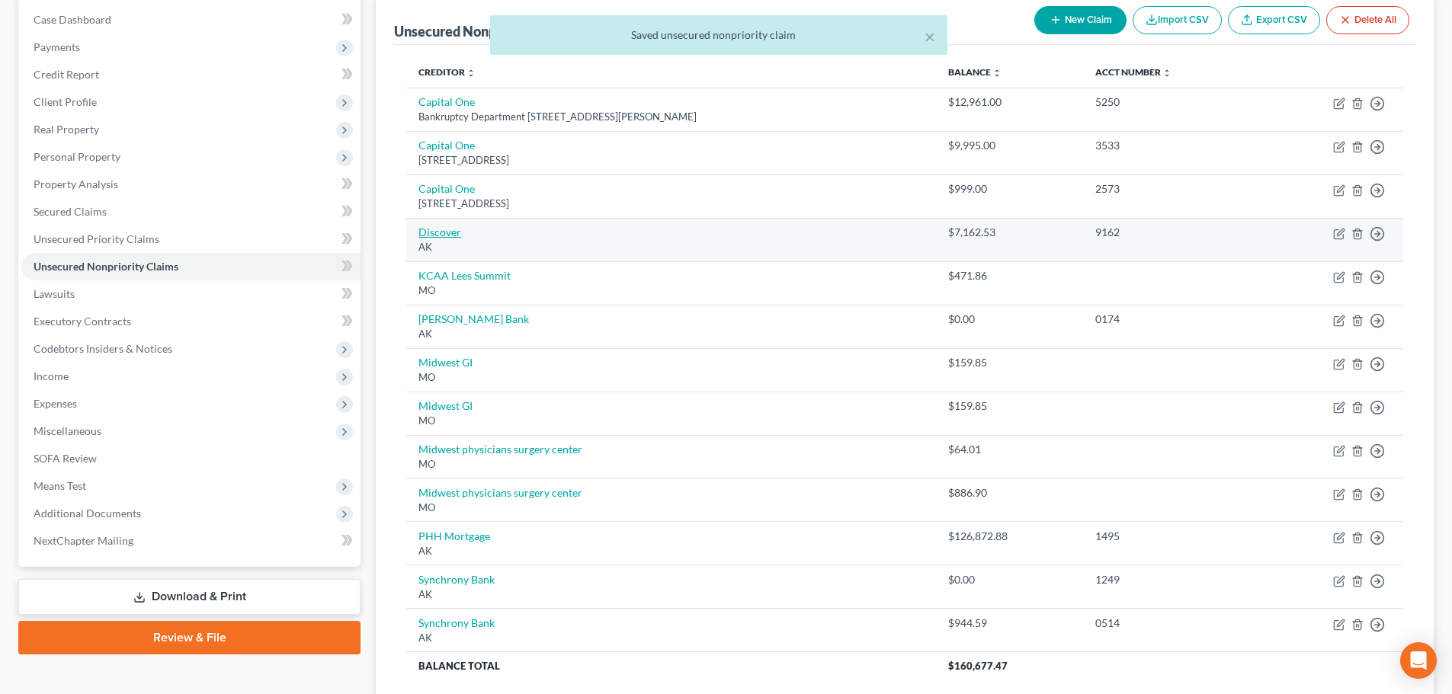
click at [432, 229] on link "Discover" at bounding box center [439, 232] width 43 height 13
select select "1"
select select "2"
select select "0"
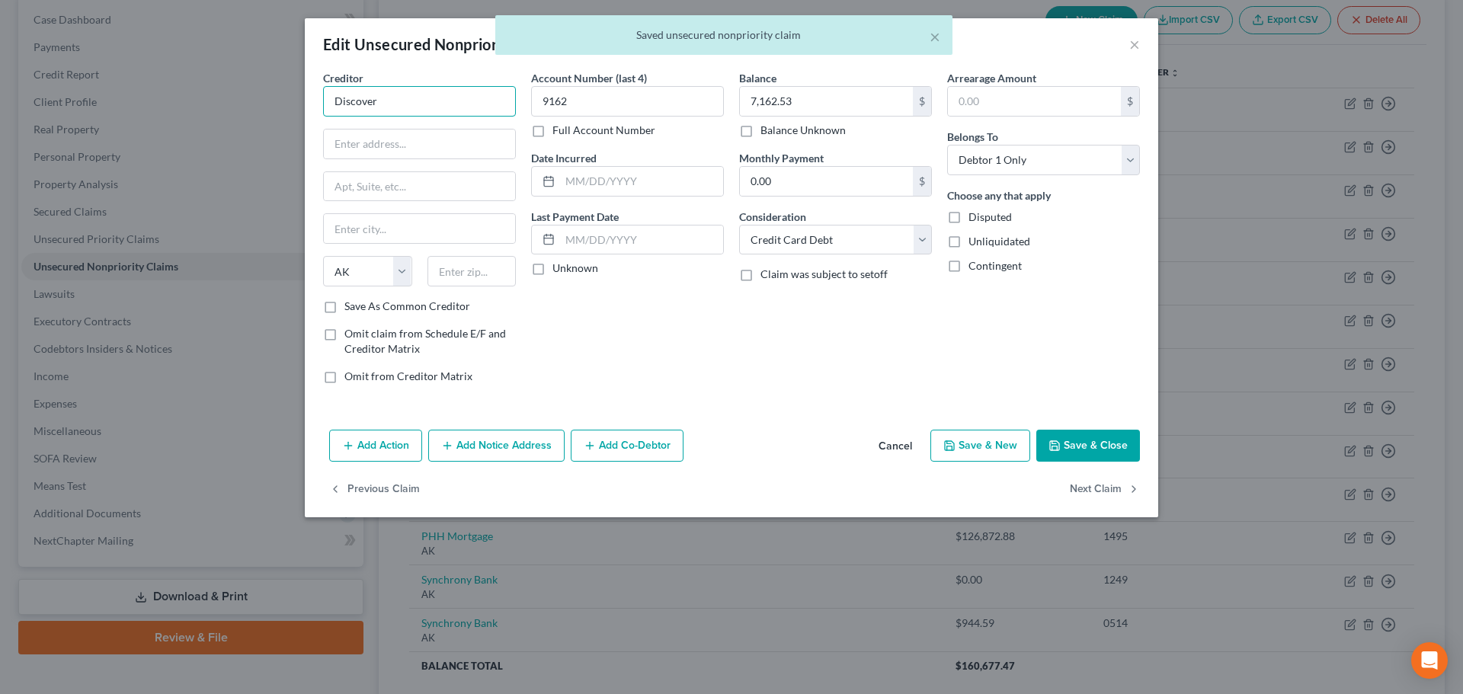
click at [428, 96] on input "Discover" at bounding box center [419, 101] width 193 height 30
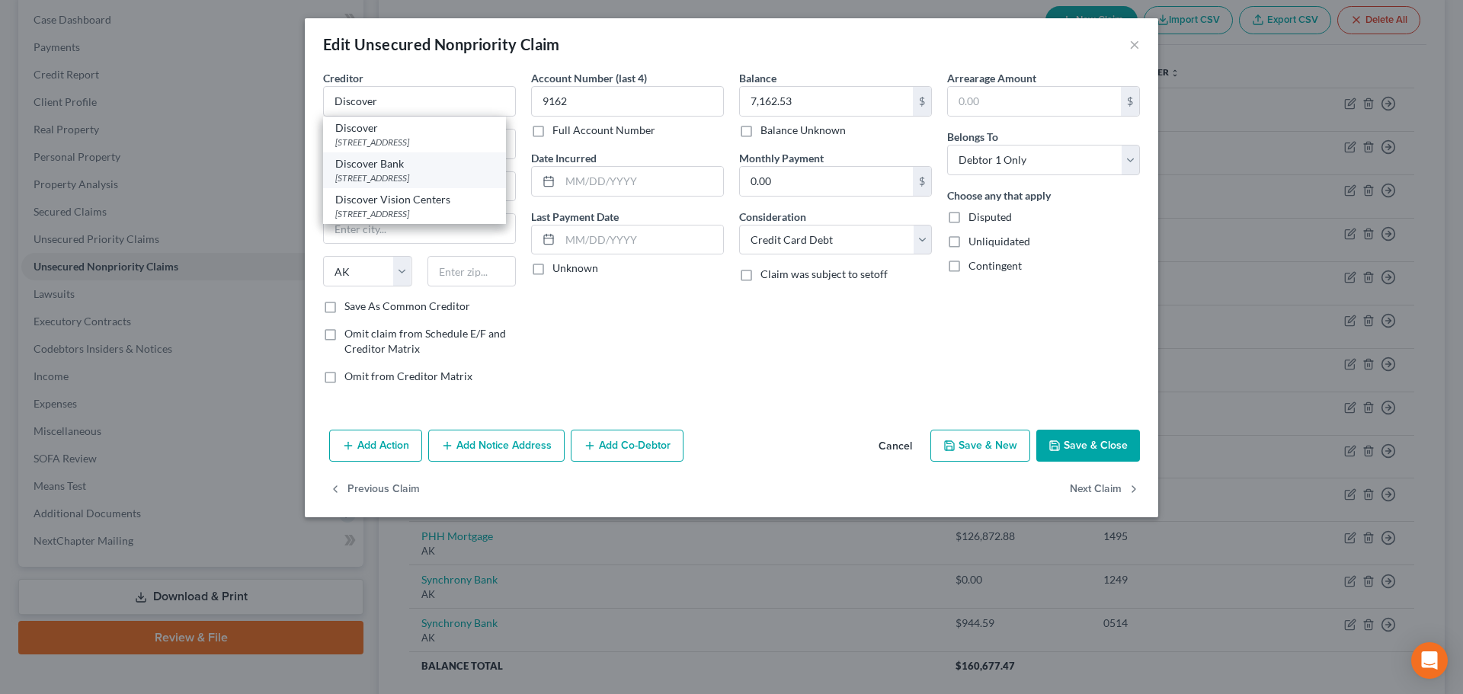
click at [422, 171] on div "PO Box 30416, Salt Lake City, UT 84130" at bounding box center [414, 177] width 159 height 13
type input "Discover Bank"
type input "PO Box 30416"
type input "Salt Lake City"
select select "46"
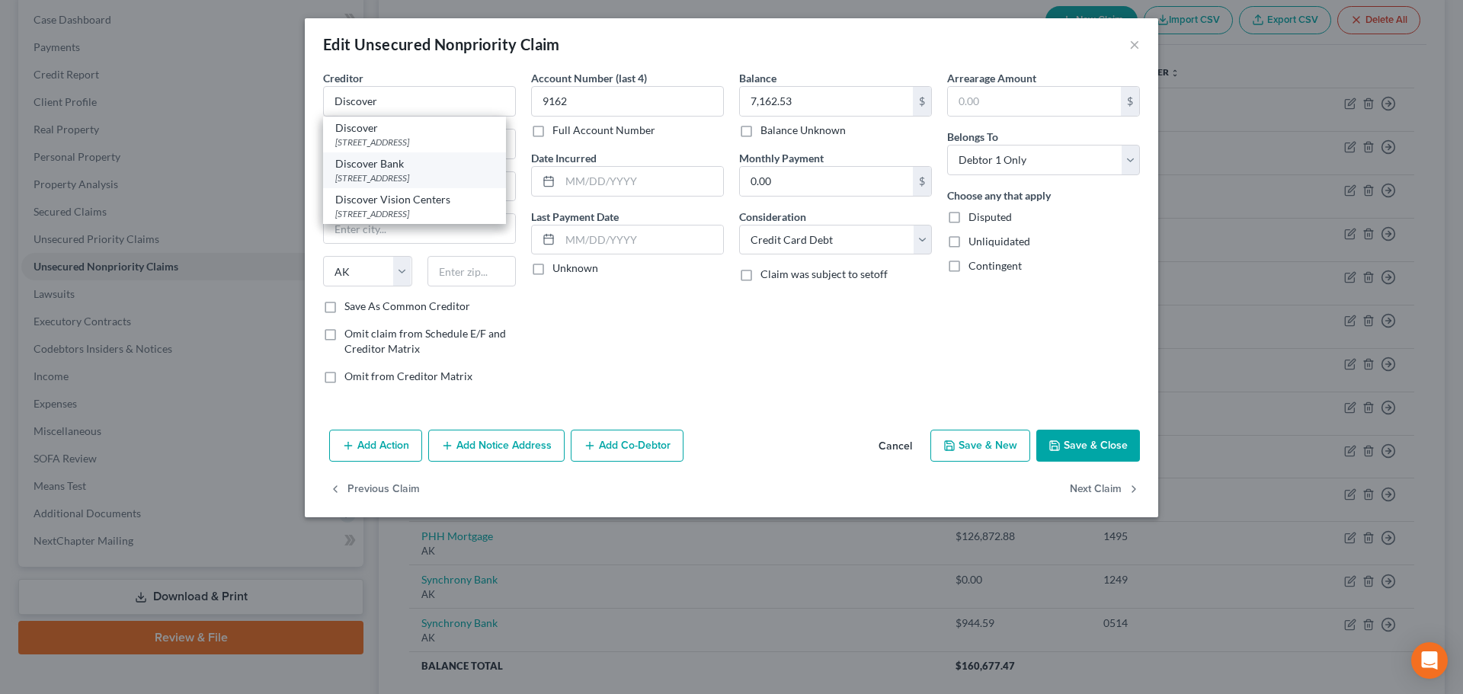
type input "84130"
click at [1097, 453] on button "Save & Close" at bounding box center [1089, 446] width 104 height 32
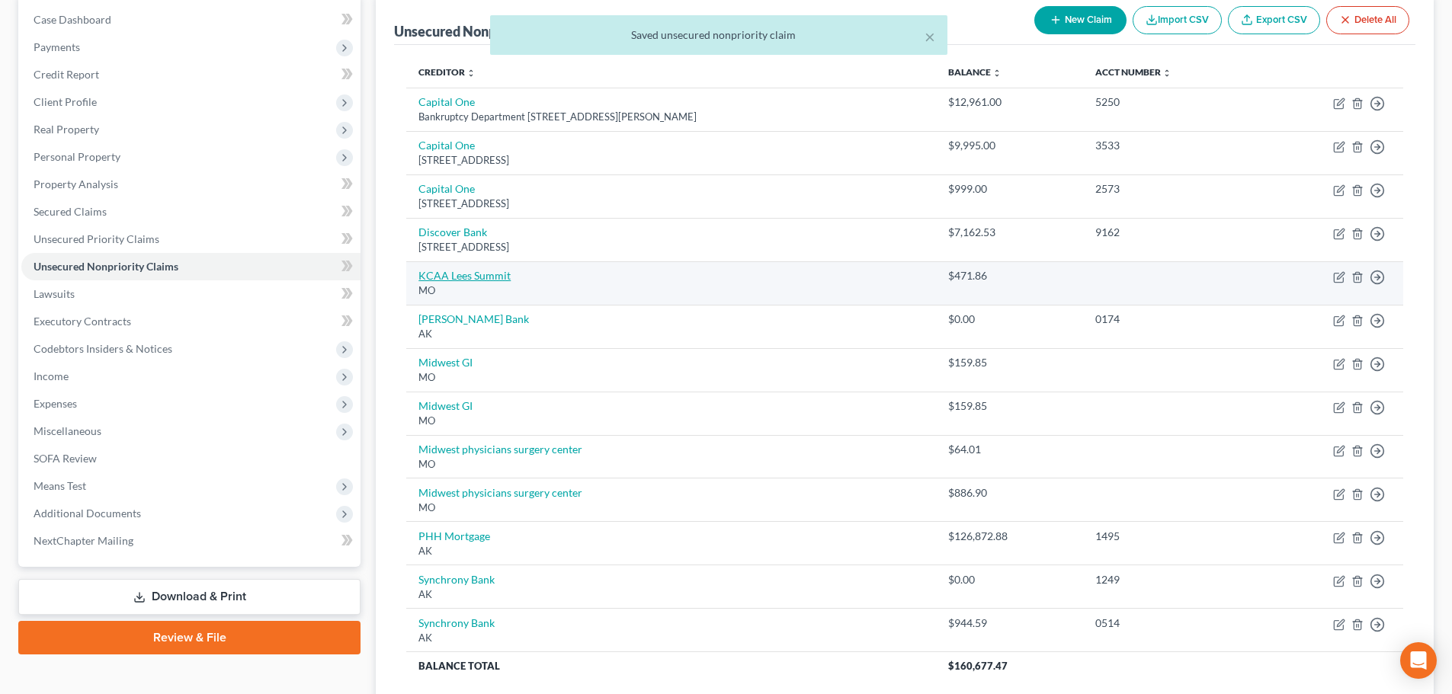
click at [454, 276] on link "KCAA Lees Summit" at bounding box center [464, 275] width 92 height 13
select select "26"
select select "9"
select select "0"
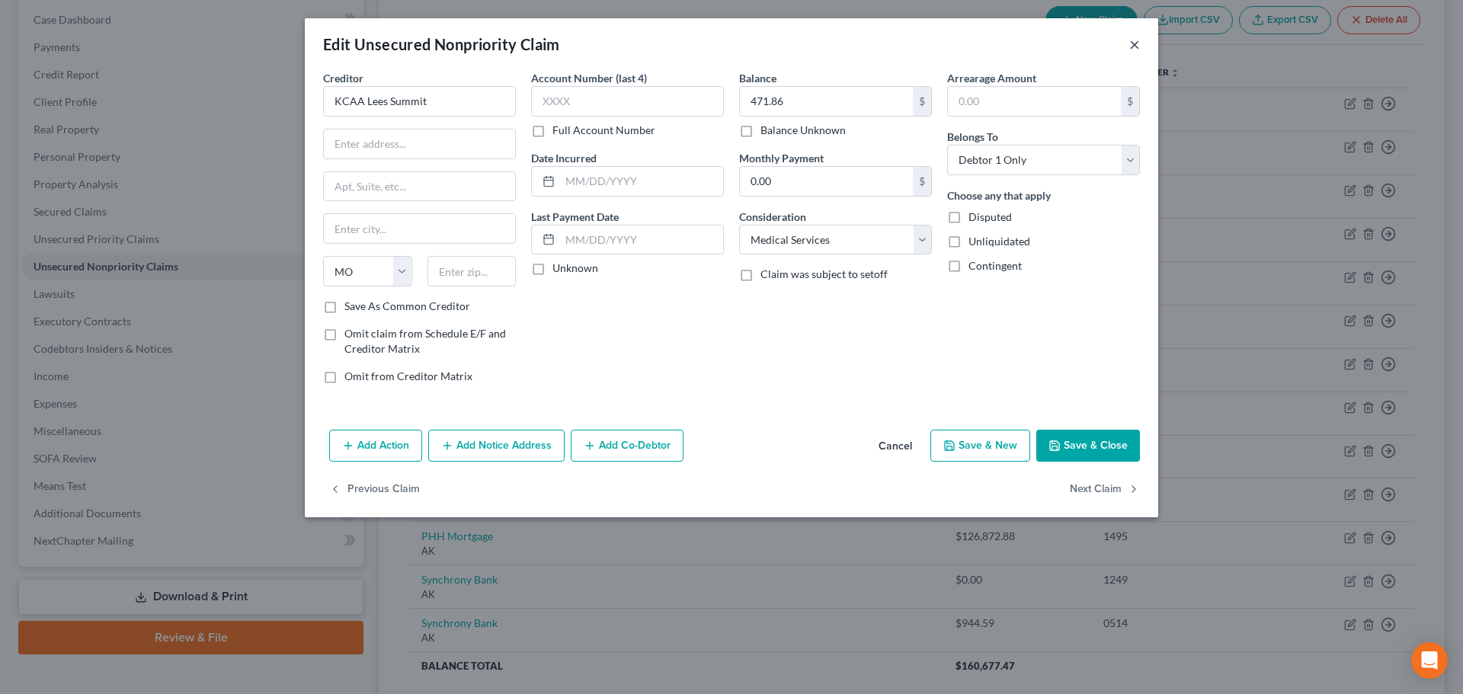
click at [1132, 45] on button "×" at bounding box center [1135, 44] width 11 height 18
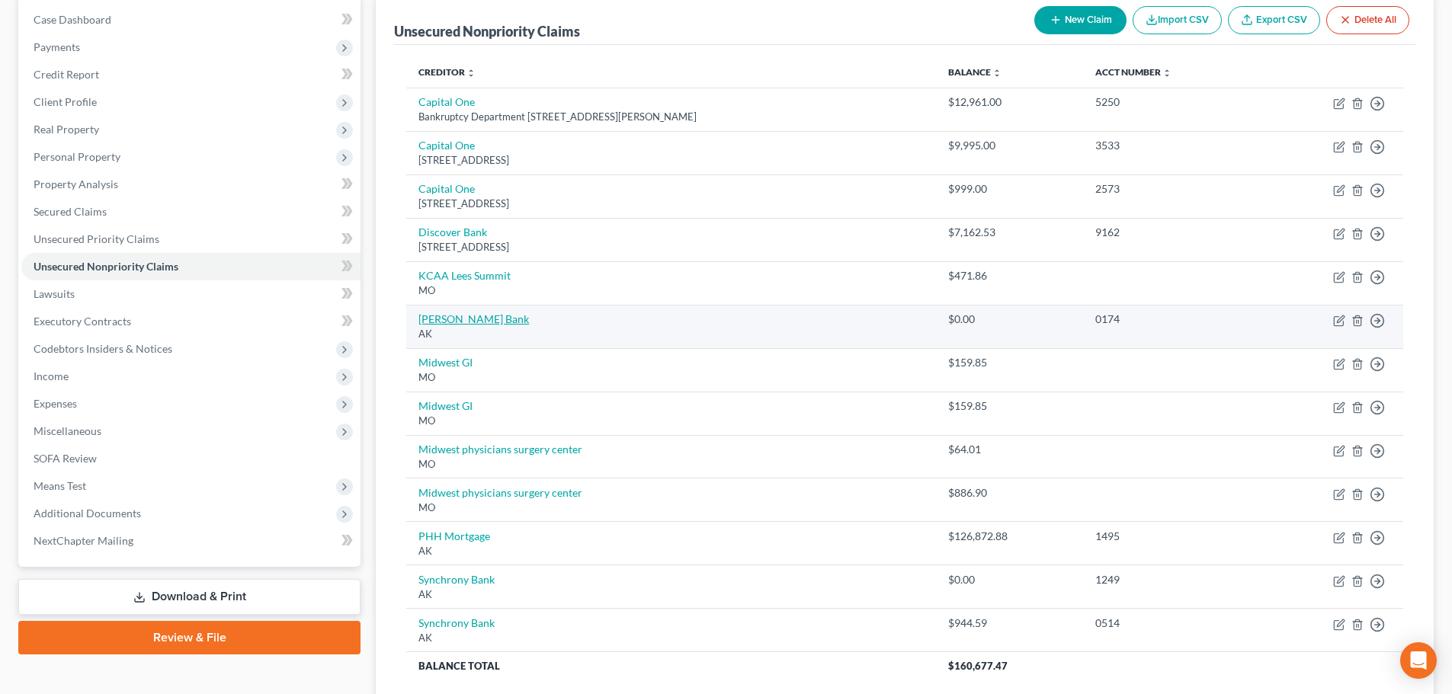
click at [438, 322] on link "Merrick Bank" at bounding box center [473, 318] width 111 height 13
select select "1"
select select "2"
select select "0"
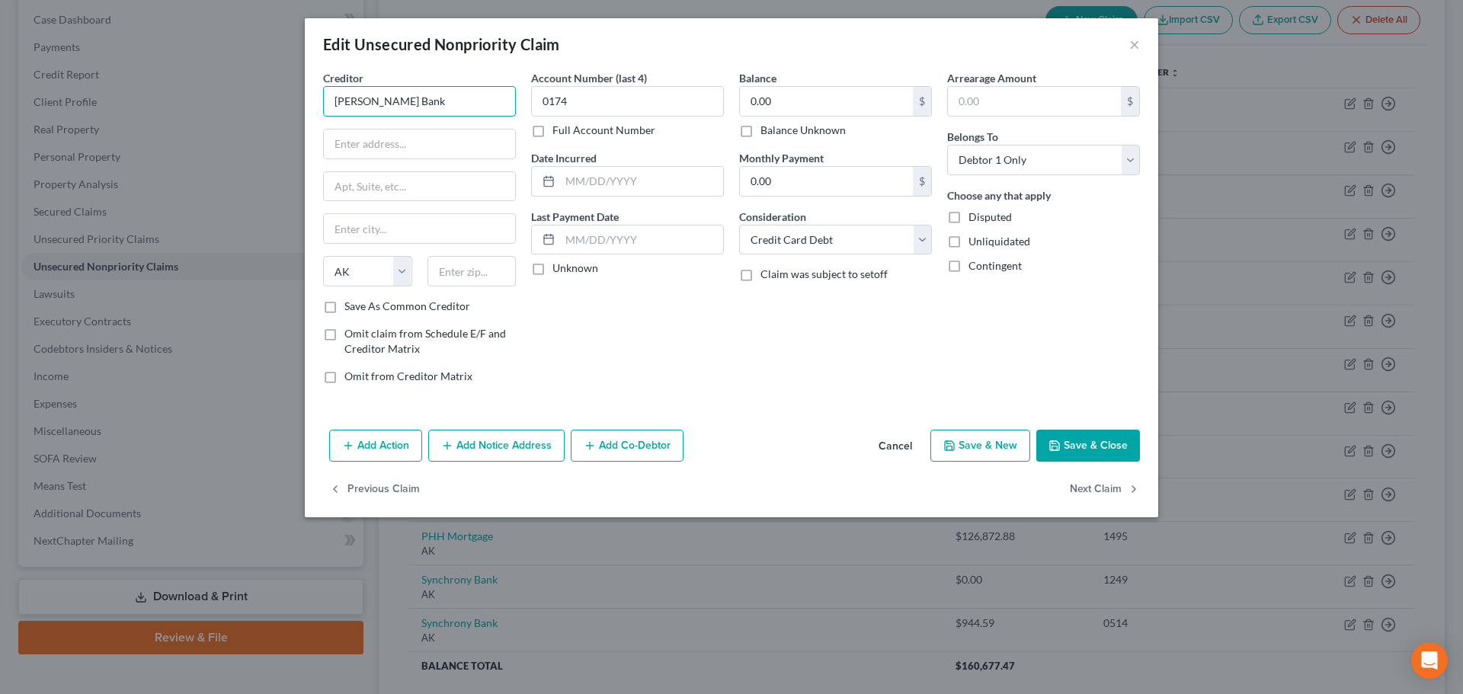
click at [420, 101] on input "Merrick Bank" at bounding box center [419, 101] width 193 height 30
type input "Merrick Bank"
click at [398, 130] on div "Merrick Bank" at bounding box center [414, 127] width 159 height 15
type input "PO Box 9201"
type input "Old Bethpage"
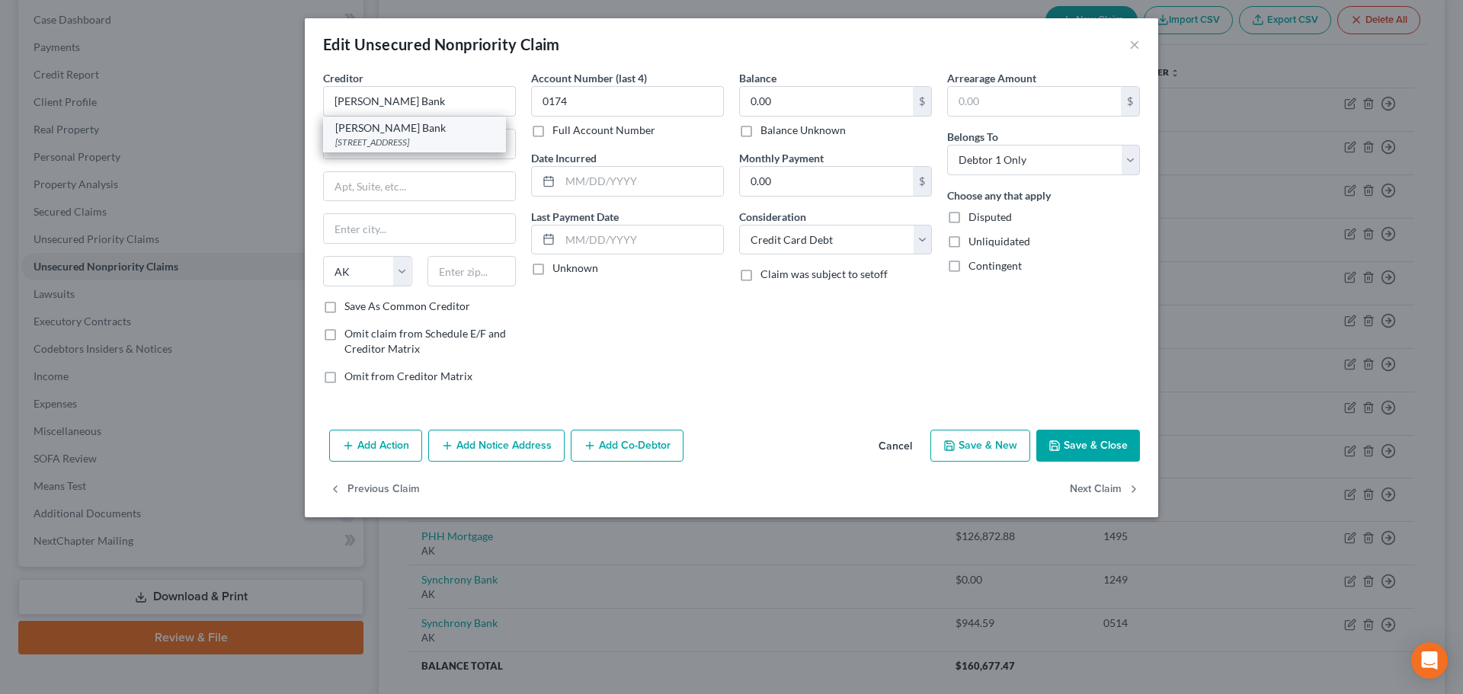
select select "35"
type input "11804"
click at [1117, 453] on button "Save & Close" at bounding box center [1089, 446] width 104 height 32
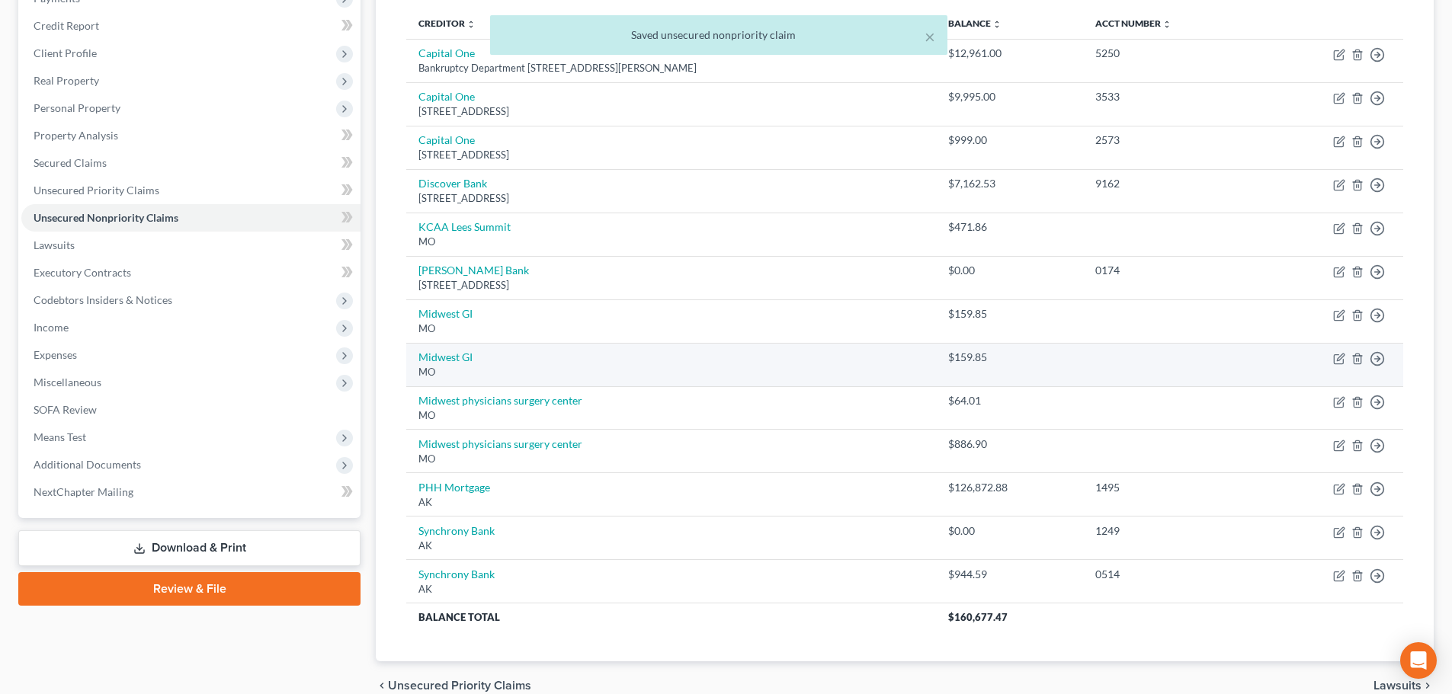
scroll to position [229, 0]
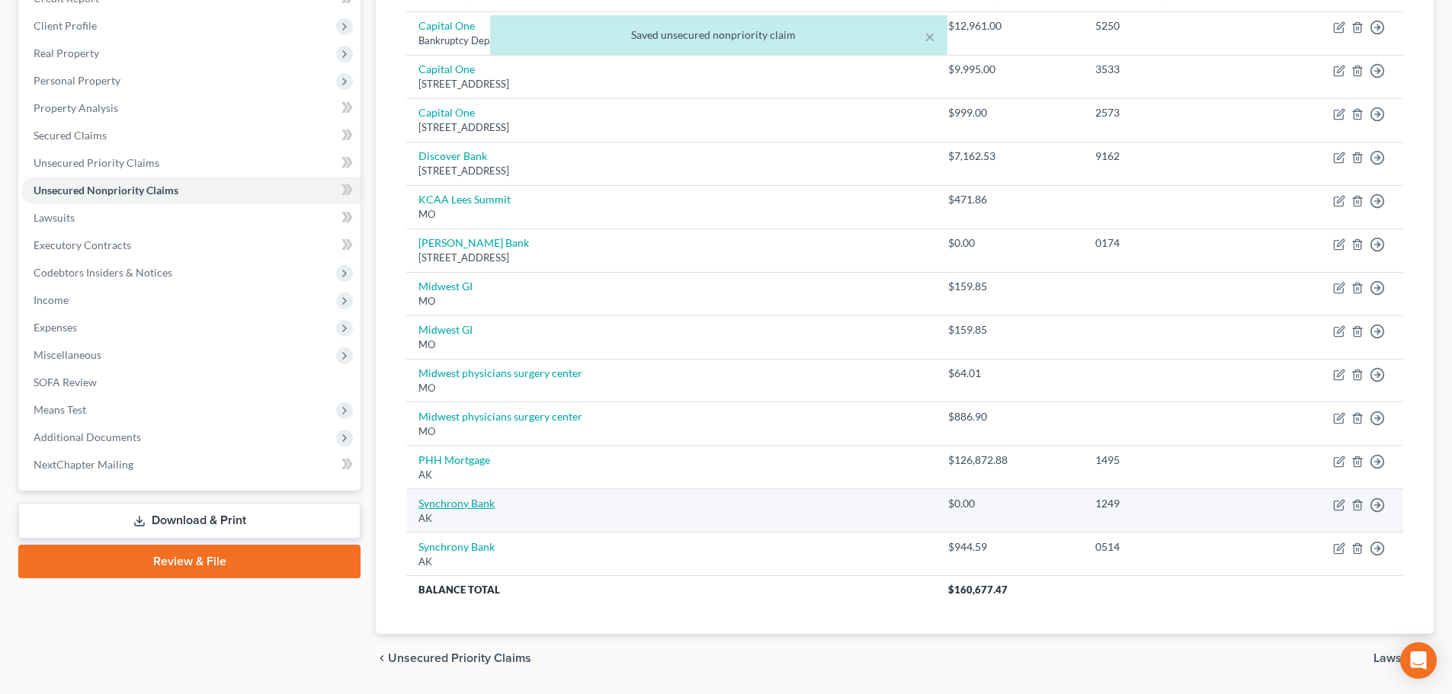
click at [471, 505] on link "Synchrony Bank" at bounding box center [456, 503] width 76 height 13
select select "1"
select select "2"
select select "0"
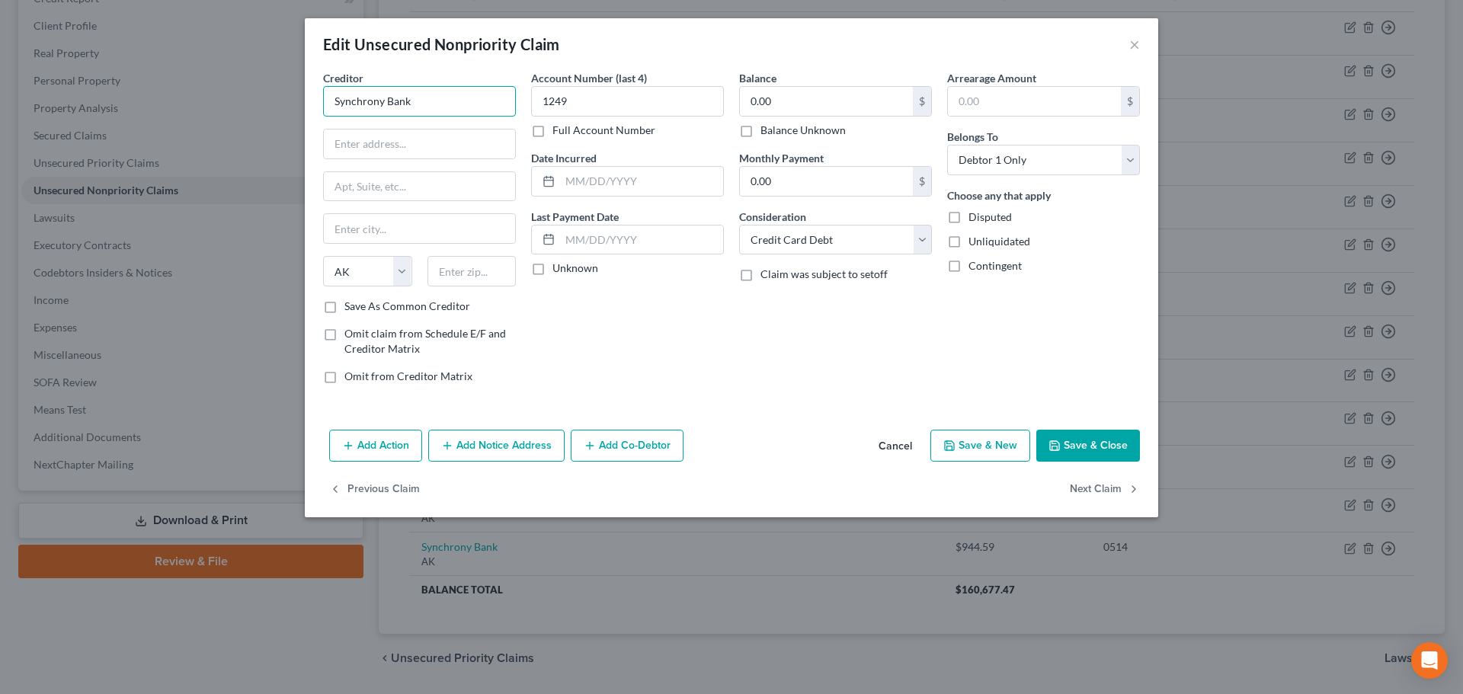
click at [469, 101] on input "Synchrony Bank" at bounding box center [419, 101] width 193 height 30
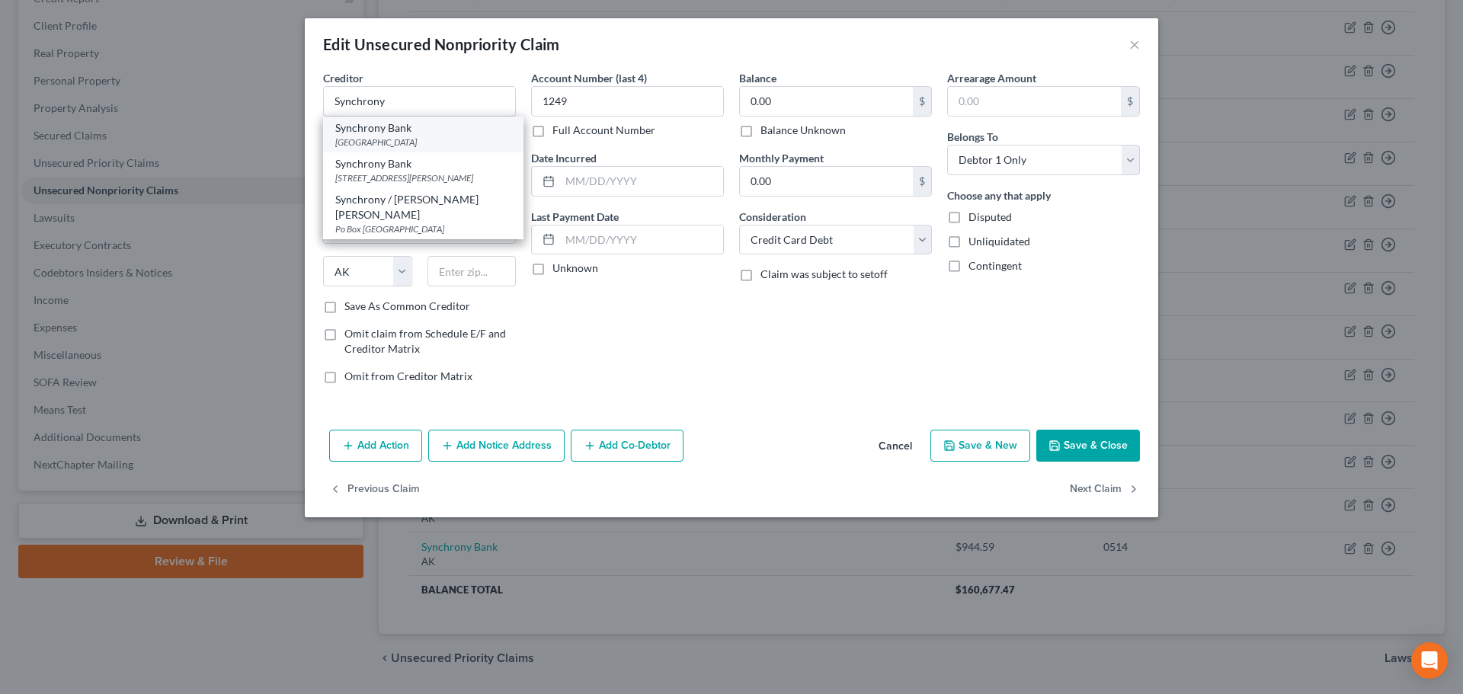
click at [359, 143] on div "PO Box 965030, Orlando, FL 32896" at bounding box center [423, 142] width 176 height 13
type input "Synchrony Bank"
type input "PO Box 965030"
type input "Orlando"
select select "9"
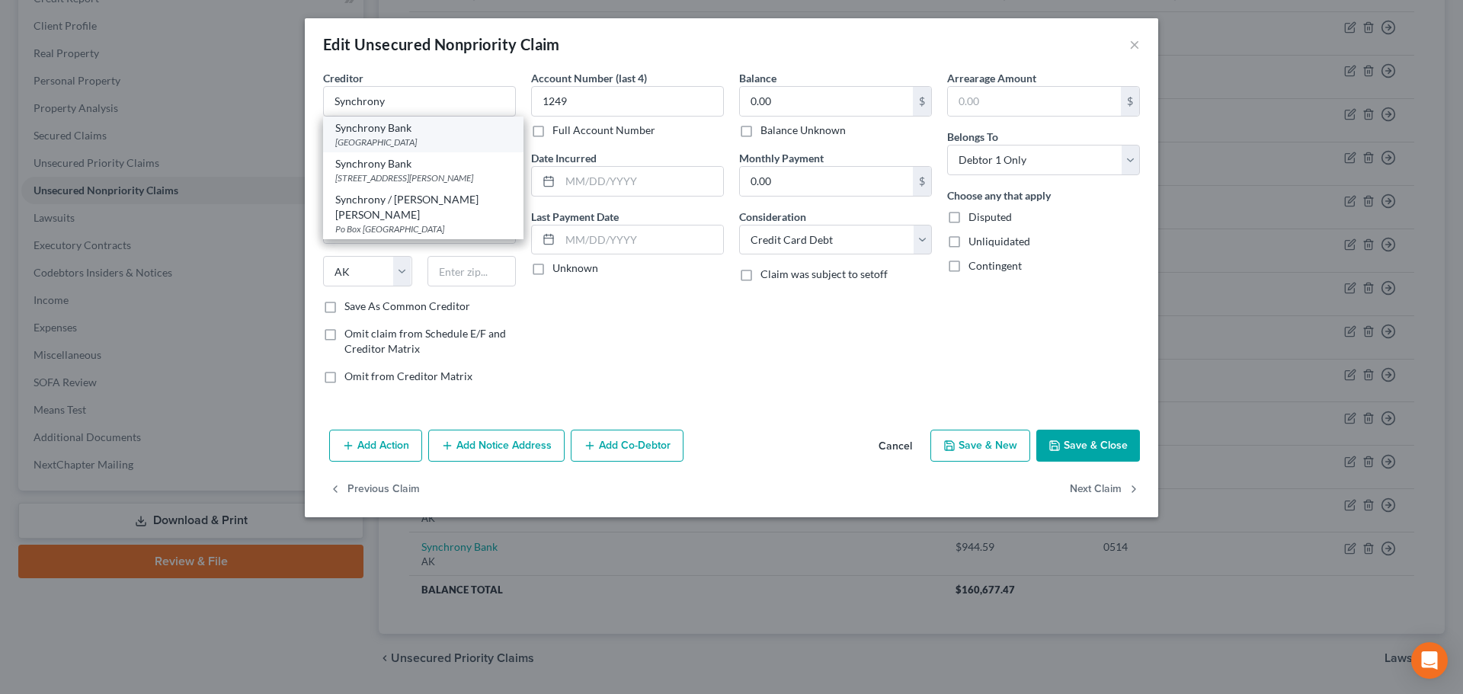
type input "32896"
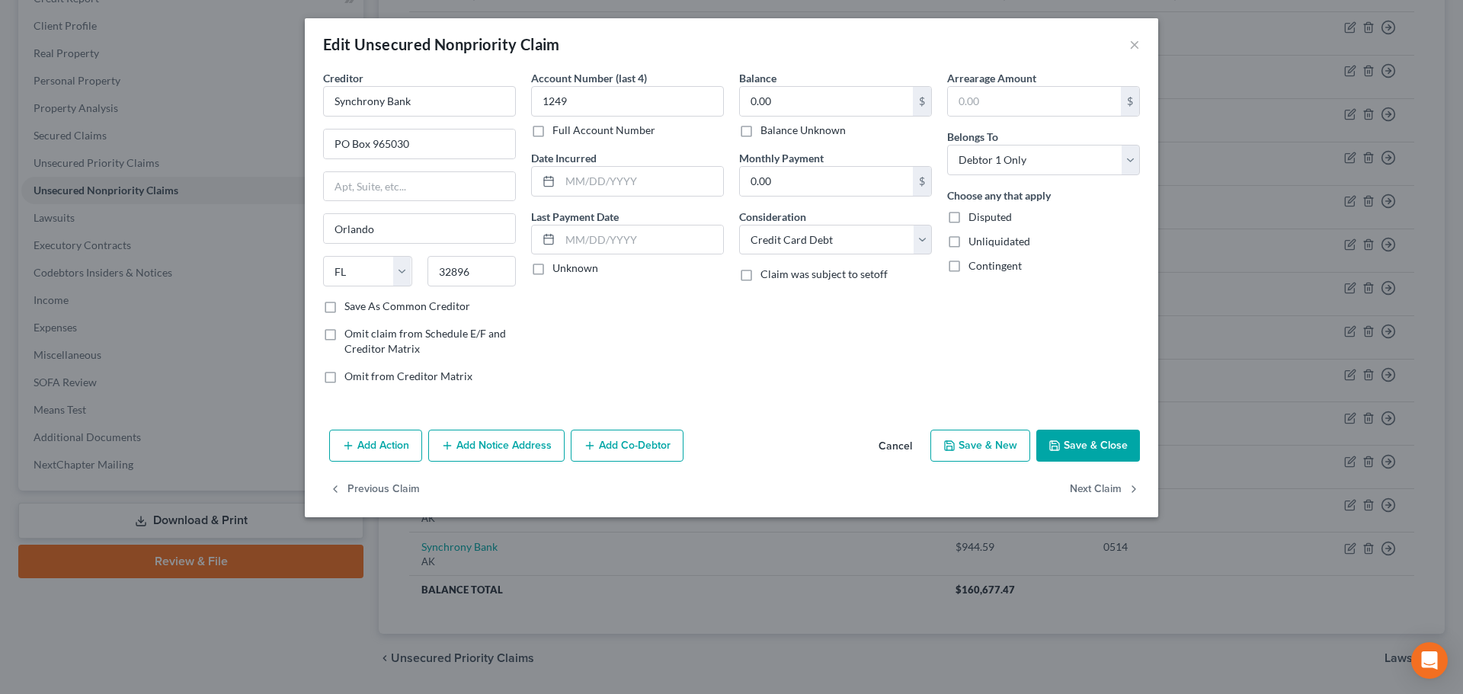
click at [1080, 436] on button "Save & Close" at bounding box center [1089, 446] width 104 height 32
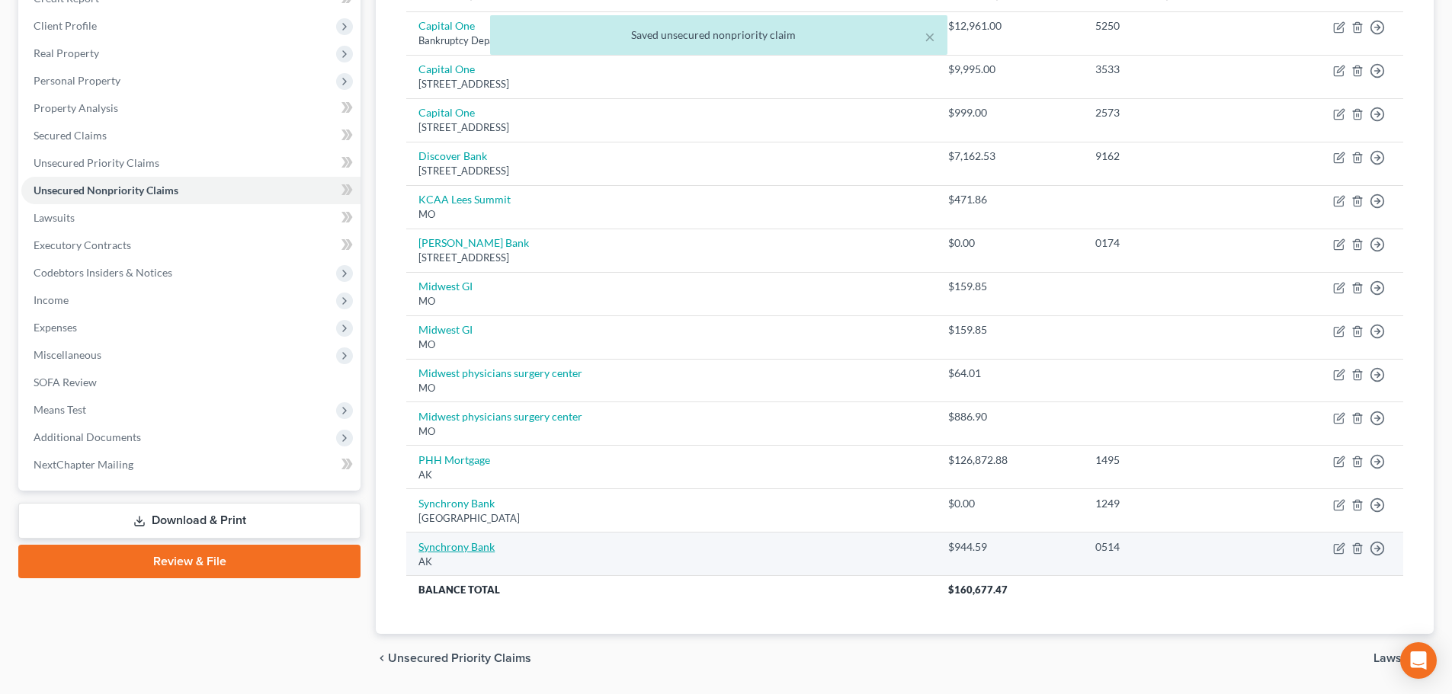
click at [464, 548] on link "Synchrony Bank" at bounding box center [456, 546] width 76 height 13
select select "1"
select select "2"
select select "0"
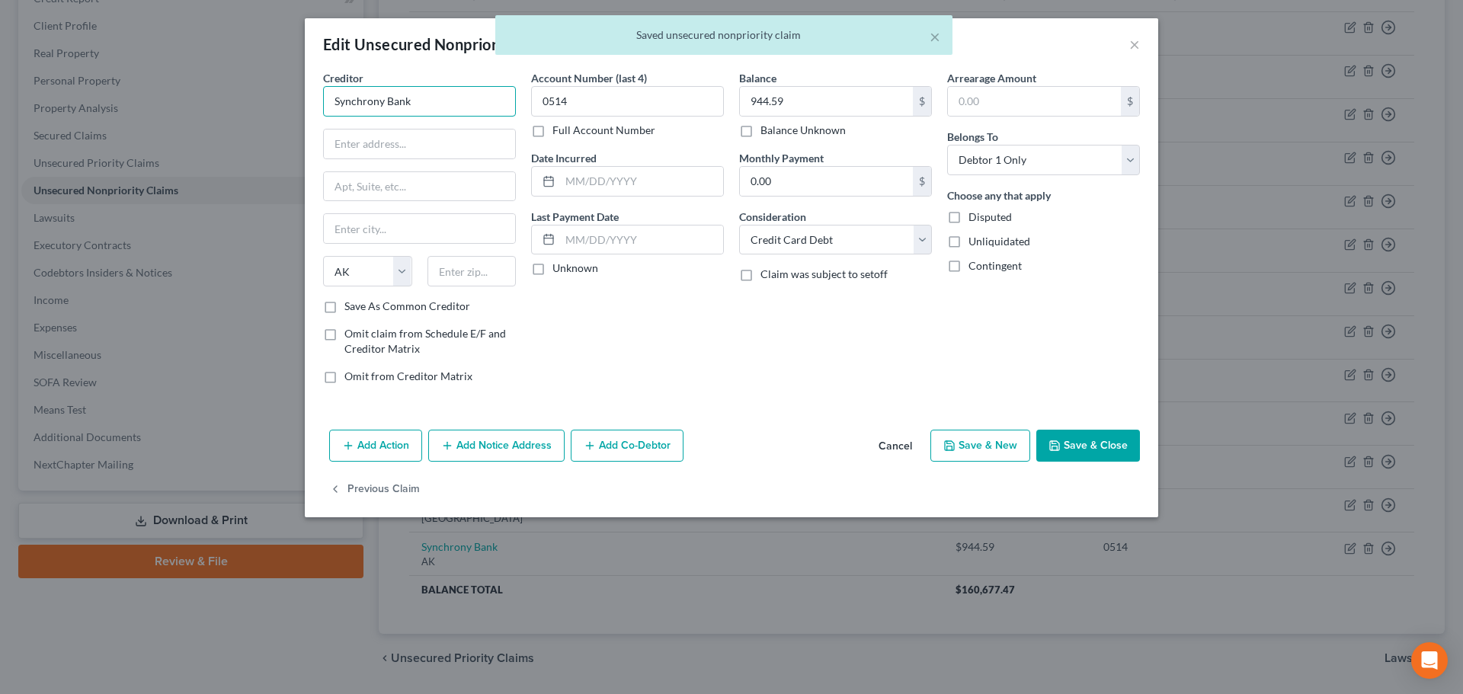
click at [443, 111] on input "Synchrony Bank" at bounding box center [419, 101] width 193 height 30
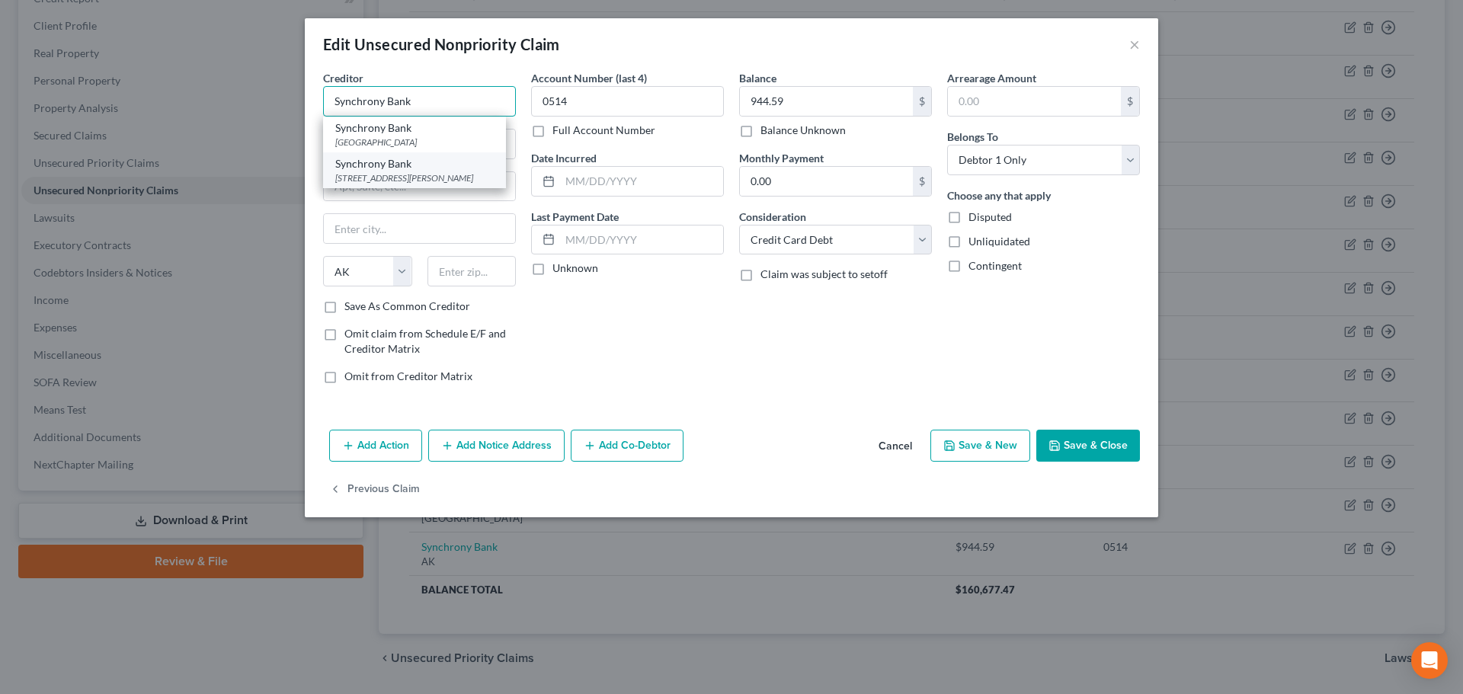
type input "Synchrony Bank"
click at [387, 170] on div "Synchrony Bank" at bounding box center [414, 163] width 159 height 15
type input "222 W Adams St"
type input "Chicago"
select select "14"
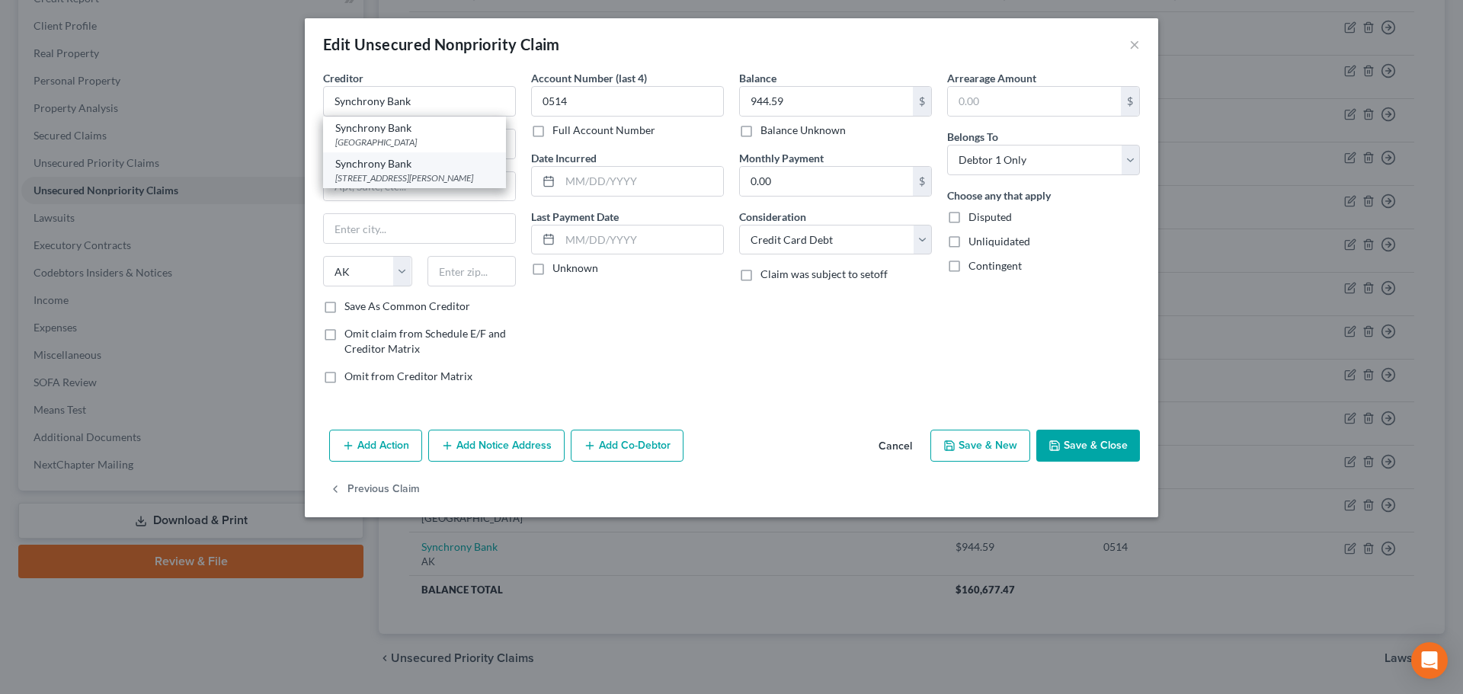
type input "60606"
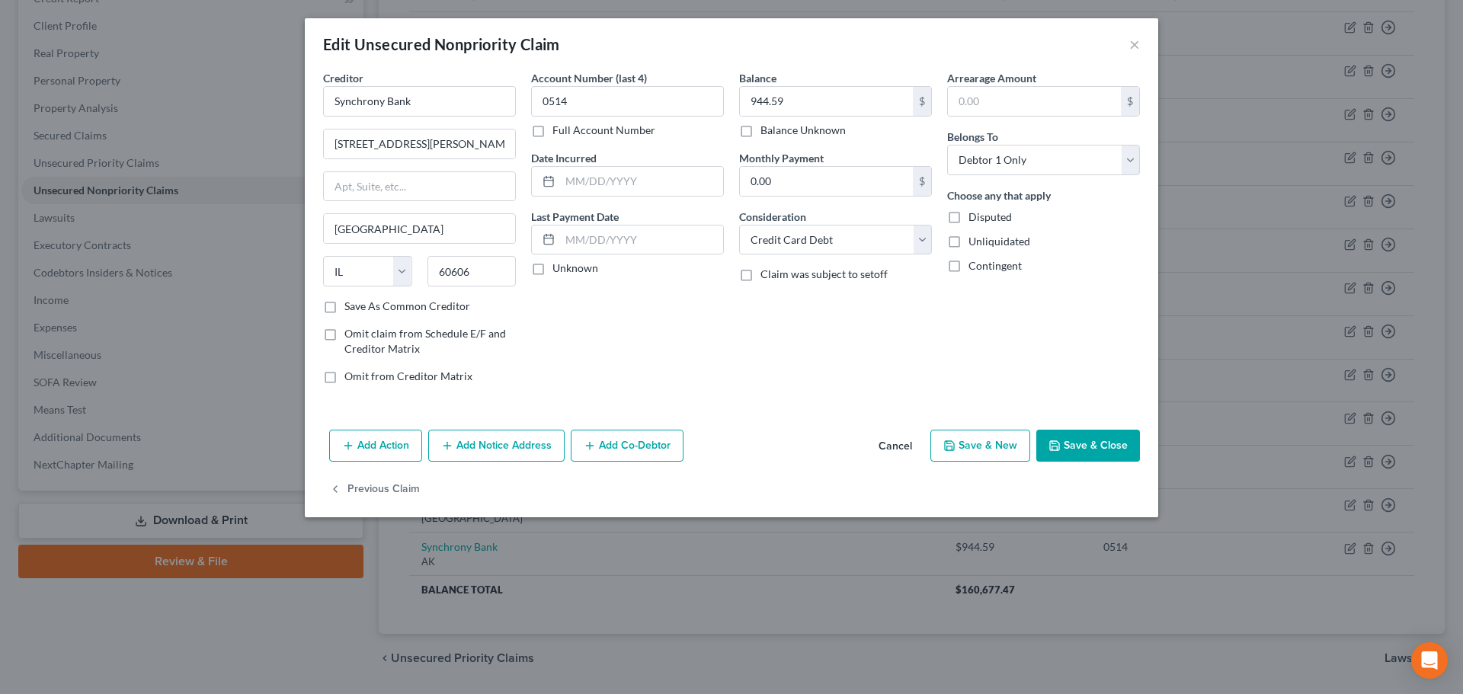
click at [1078, 447] on button "Save & Close" at bounding box center [1089, 446] width 104 height 32
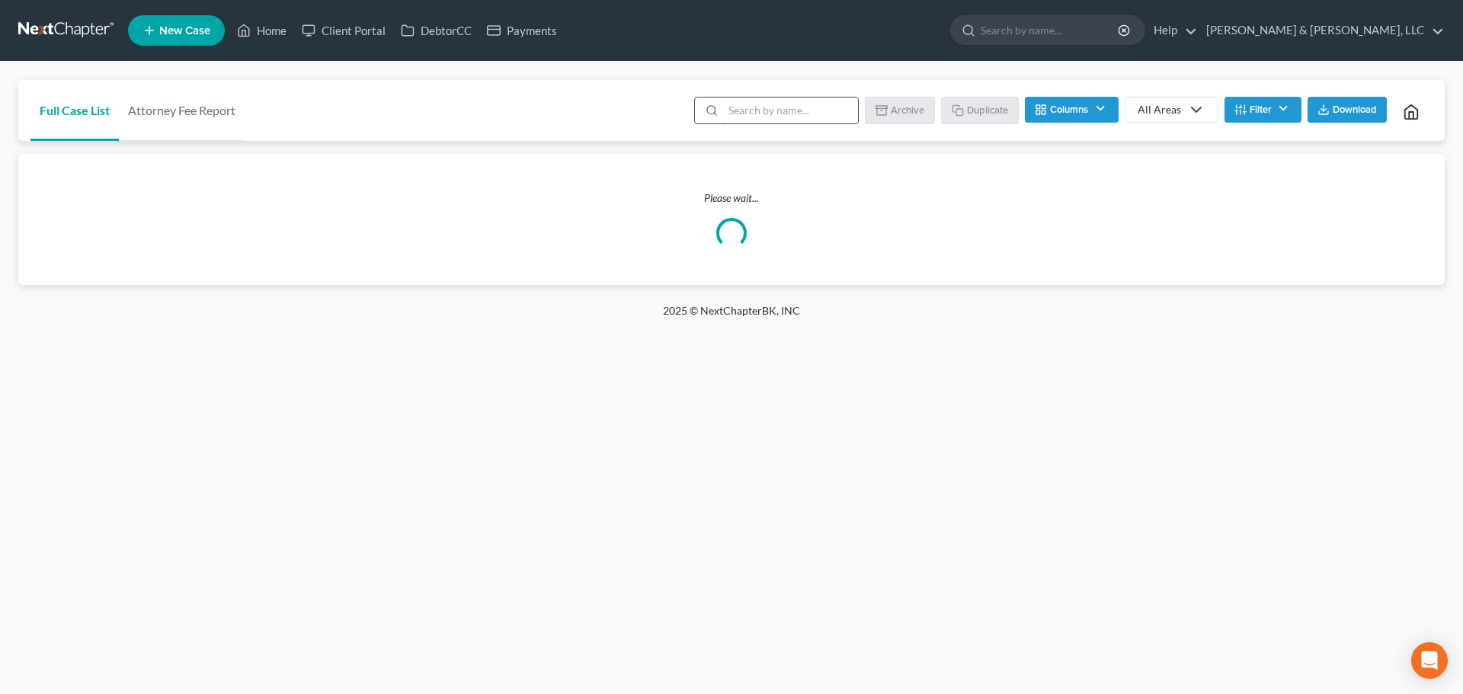
click at [795, 111] on input "search" at bounding box center [790, 111] width 135 height 26
type input "rat"
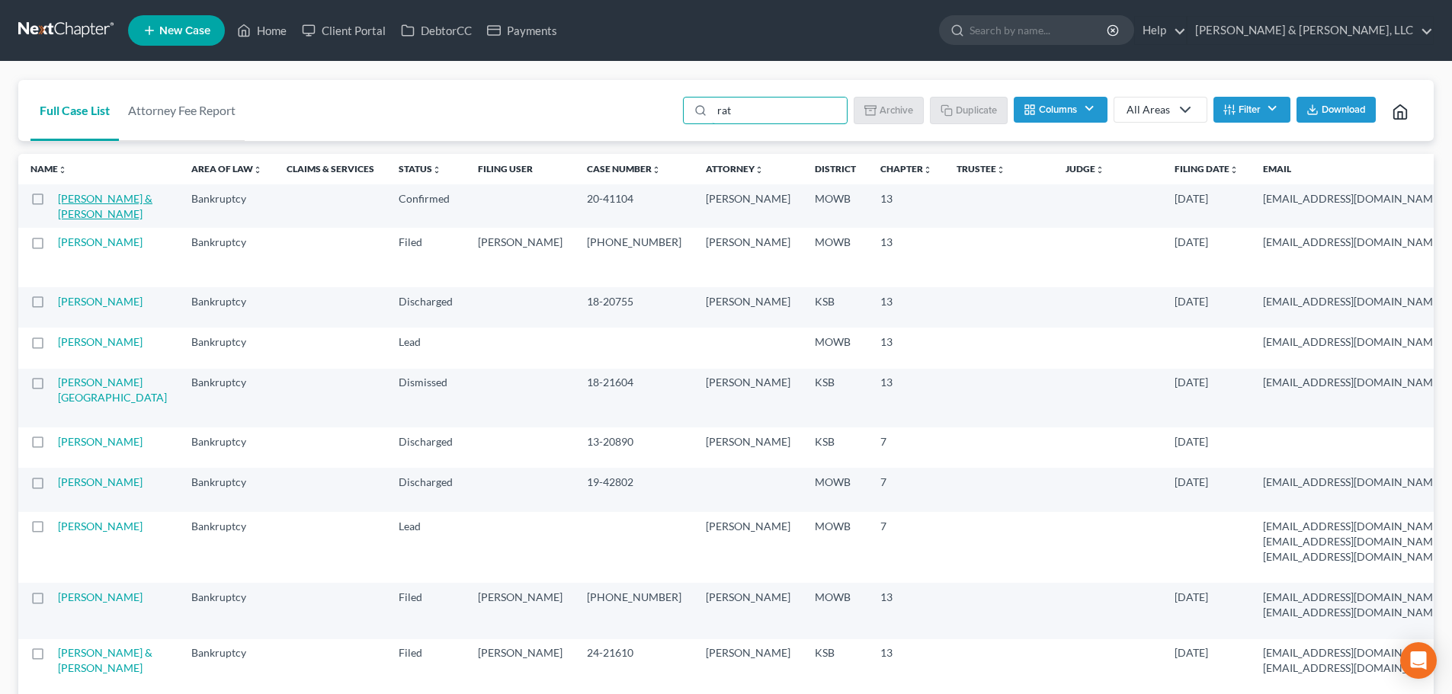
click at [72, 220] on link "[PERSON_NAME] & [PERSON_NAME]" at bounding box center [105, 206] width 95 height 28
select select "3"
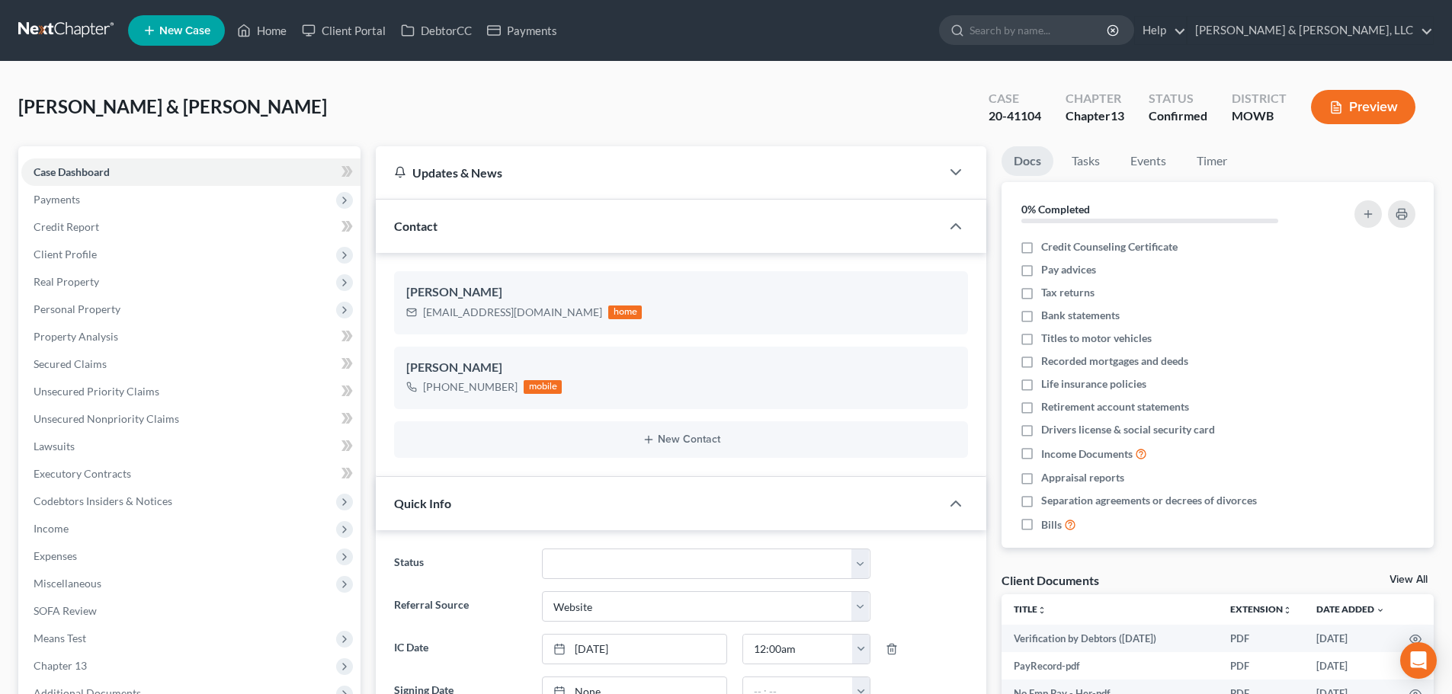
scroll to position [534, 0]
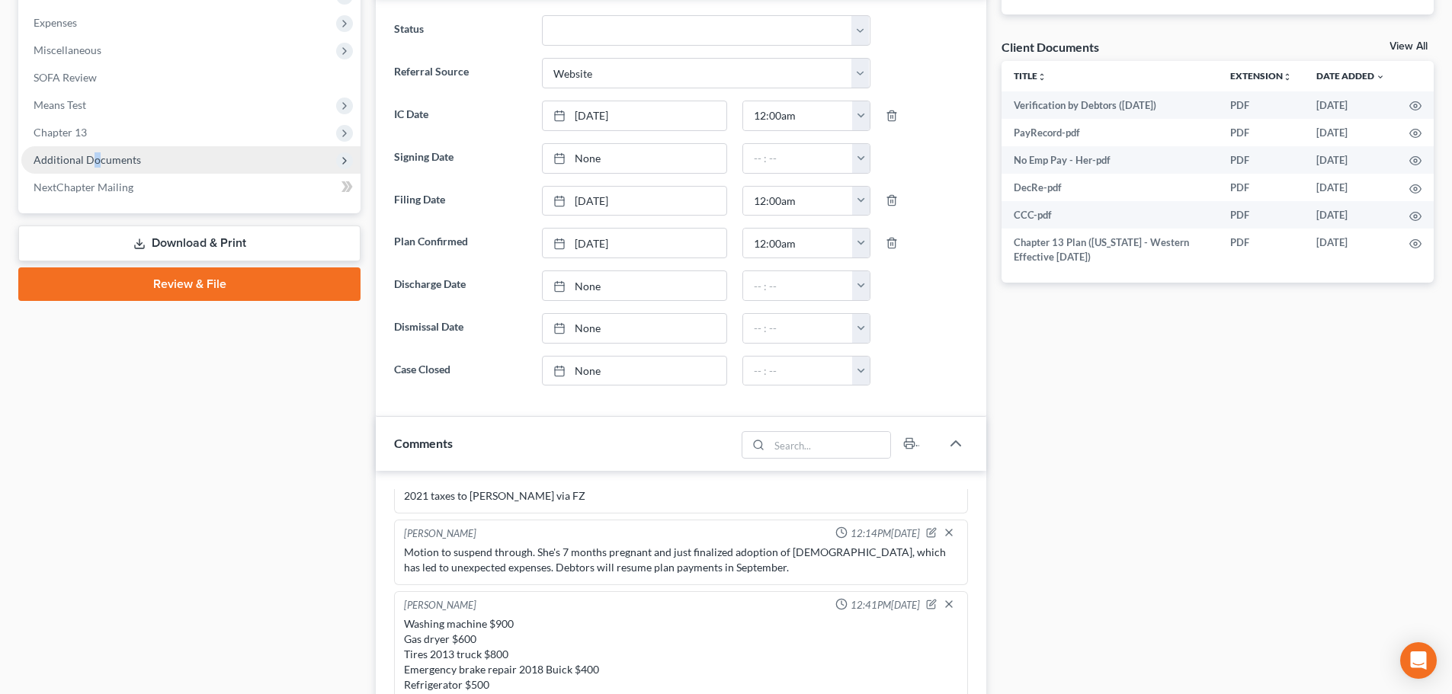
click at [95, 166] on span "Additional Documents" at bounding box center [190, 159] width 339 height 27
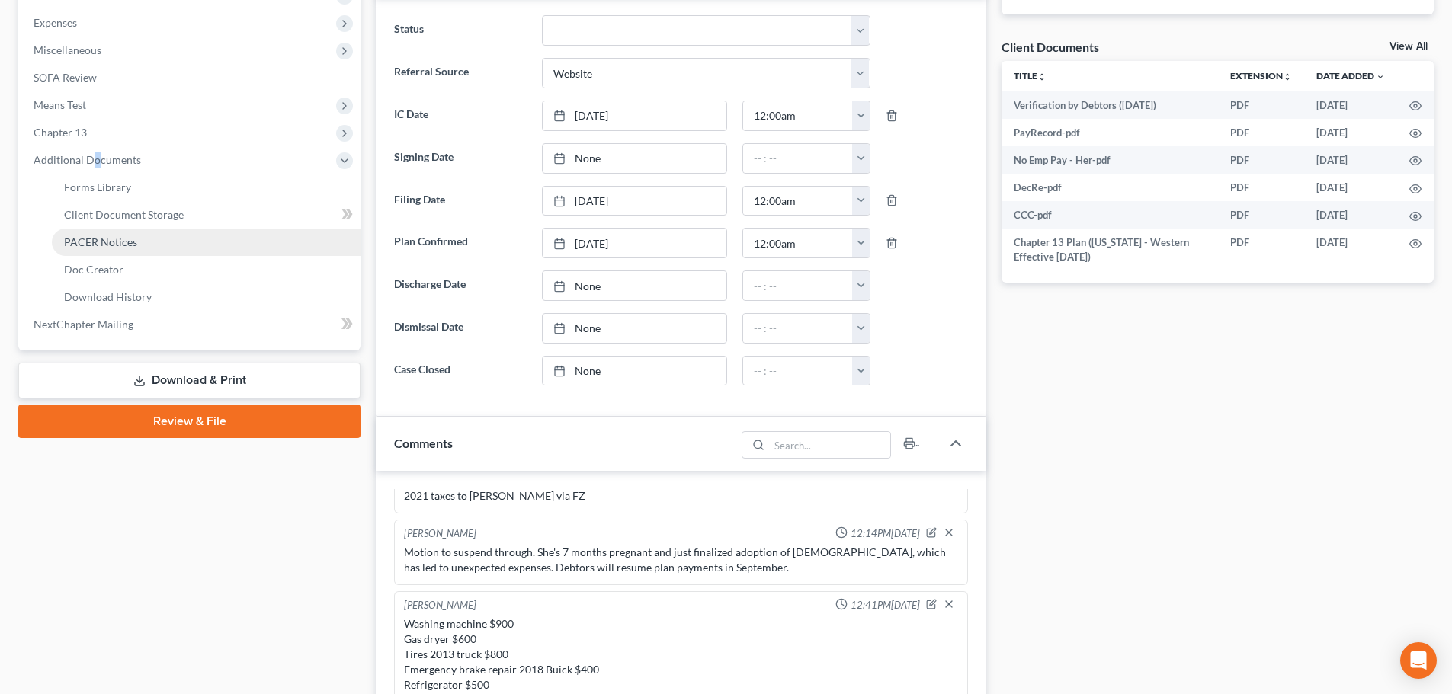
click at [90, 242] on span "PACER Notices" at bounding box center [100, 242] width 73 height 13
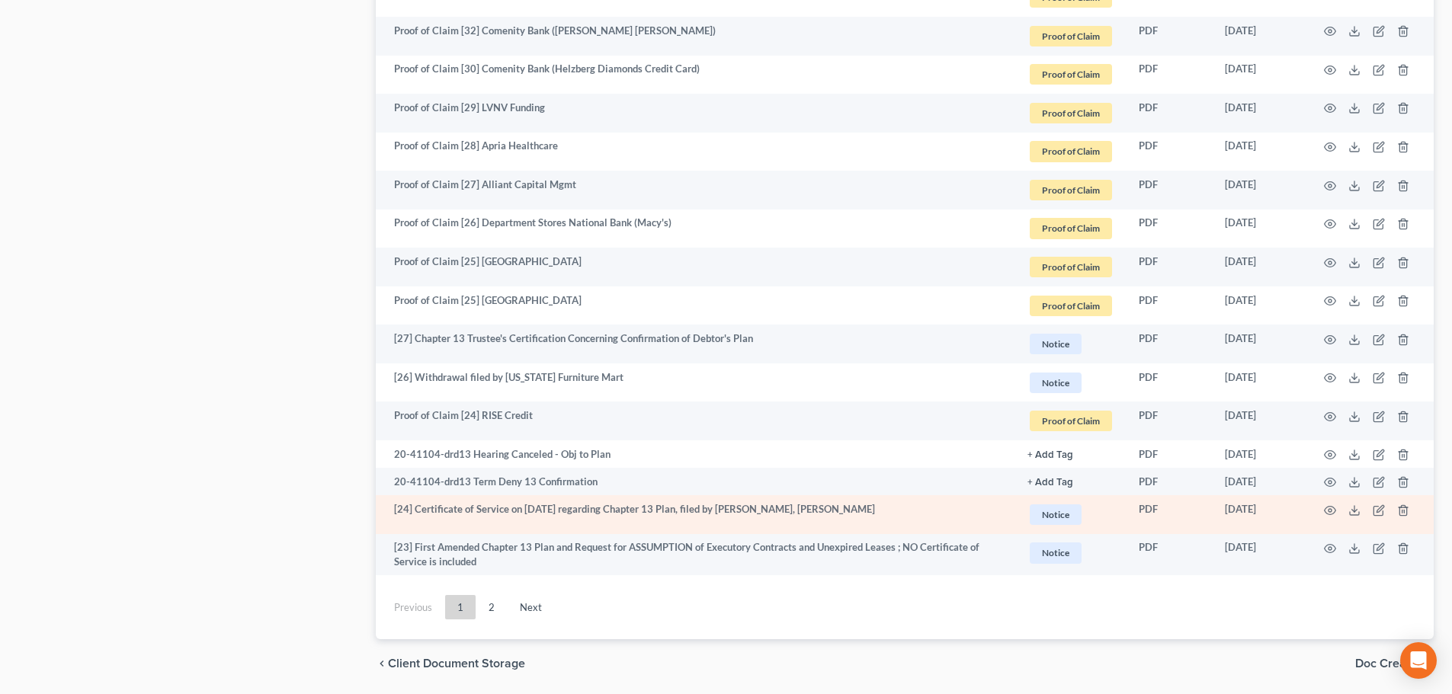
scroll to position [2605, 0]
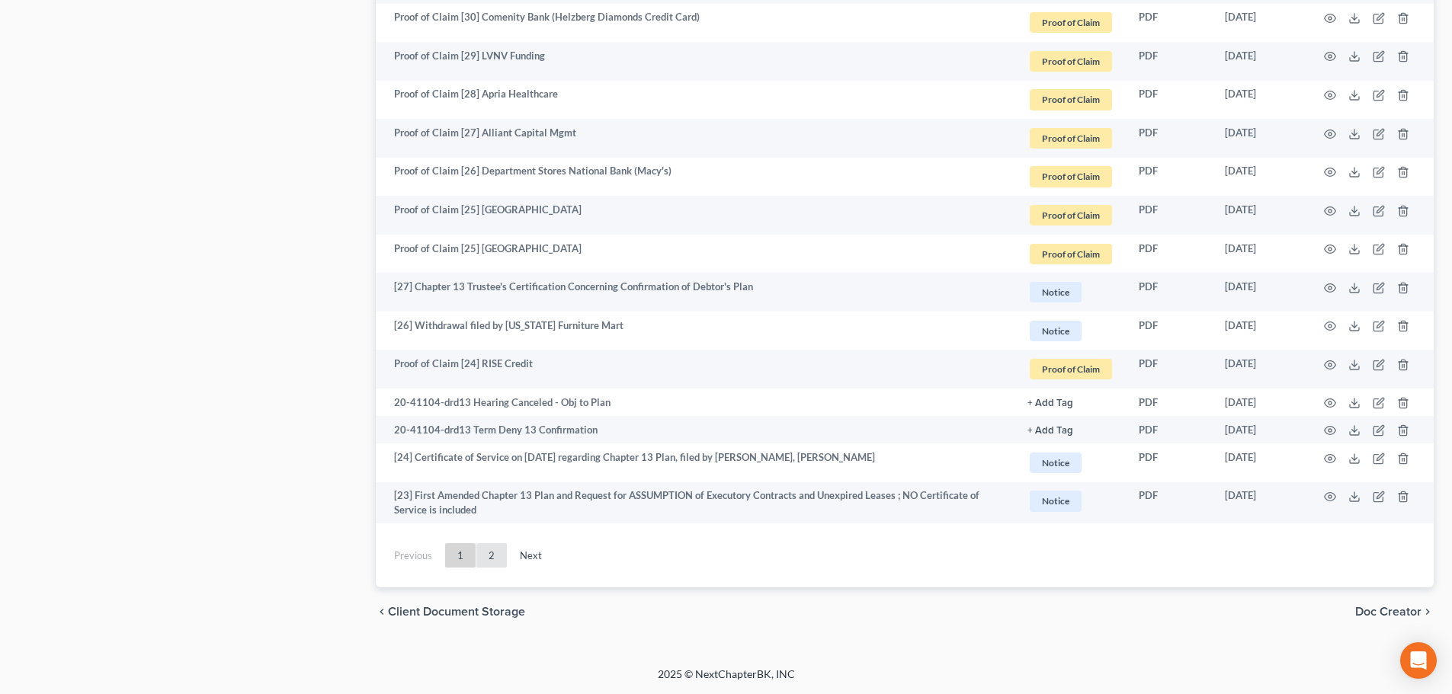
click at [490, 559] on link "2" at bounding box center [491, 555] width 30 height 24
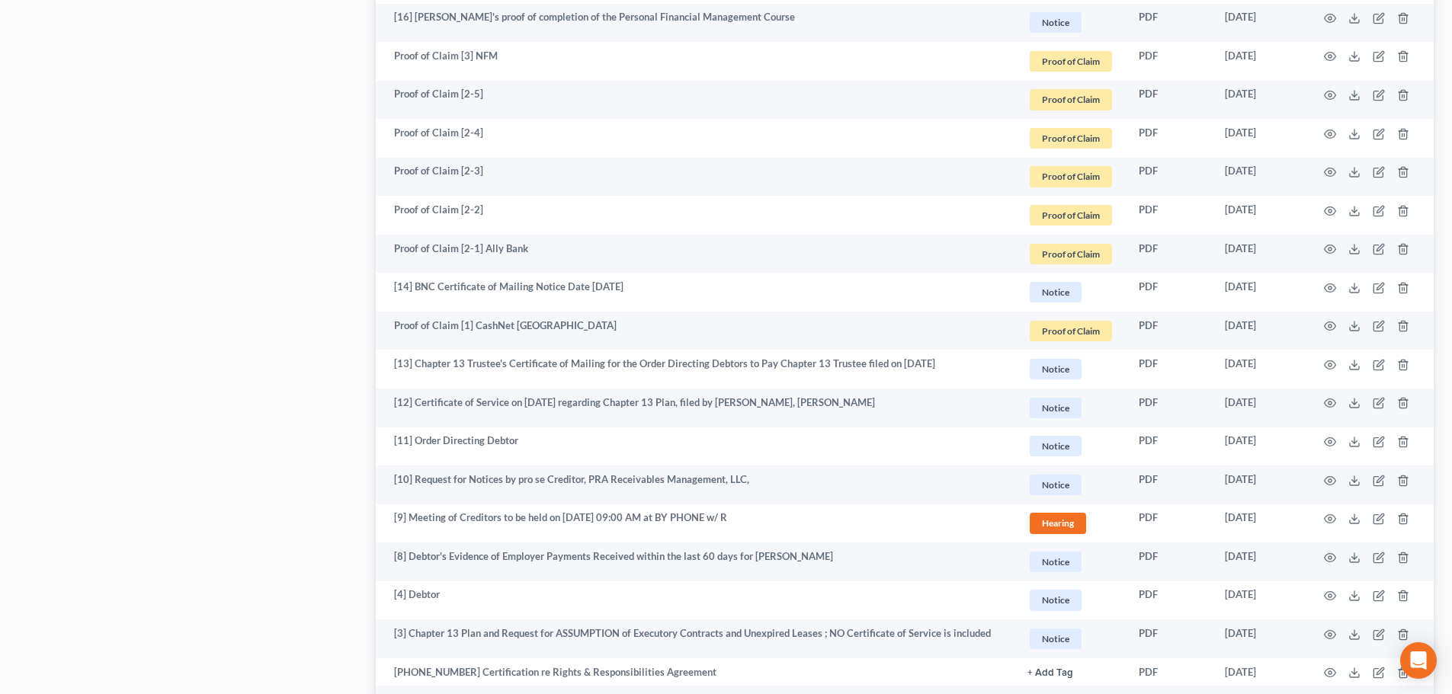
scroll to position [1622, 0]
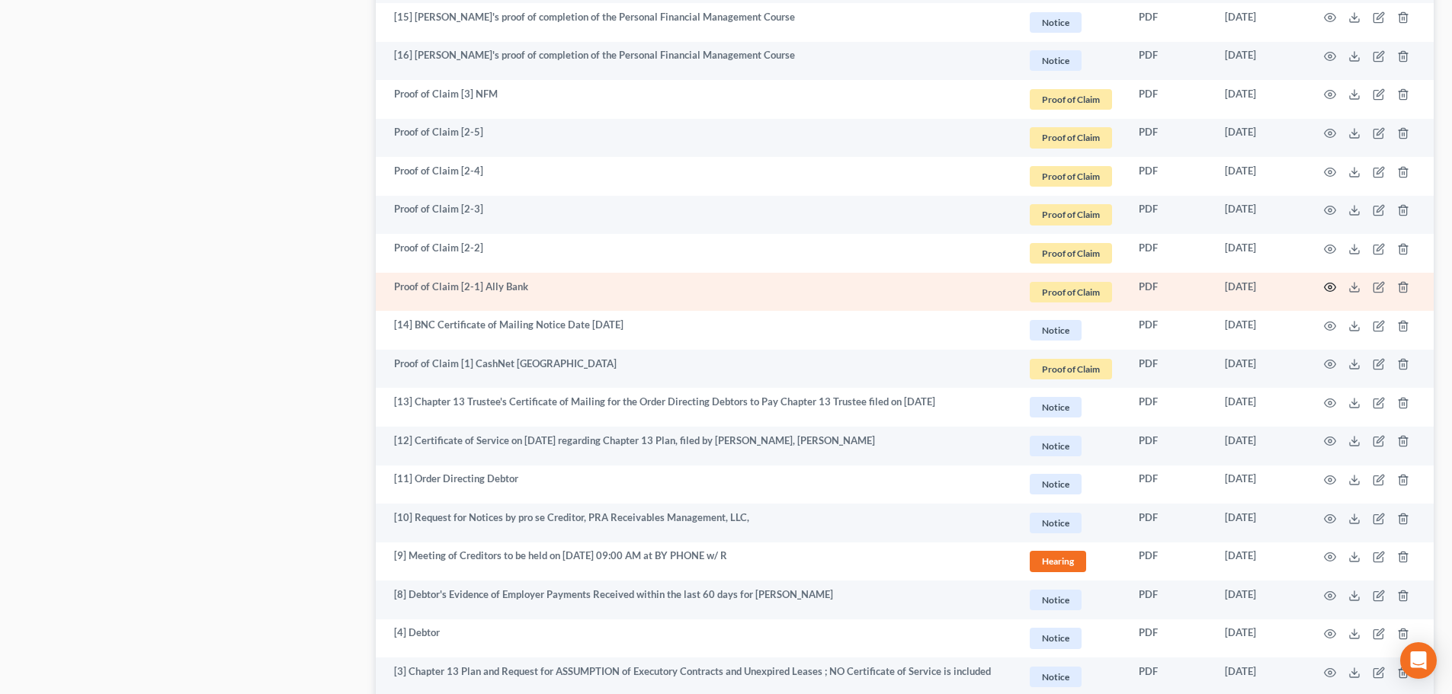
click at [1329, 286] on circle "button" at bounding box center [1329, 287] width 3 height 3
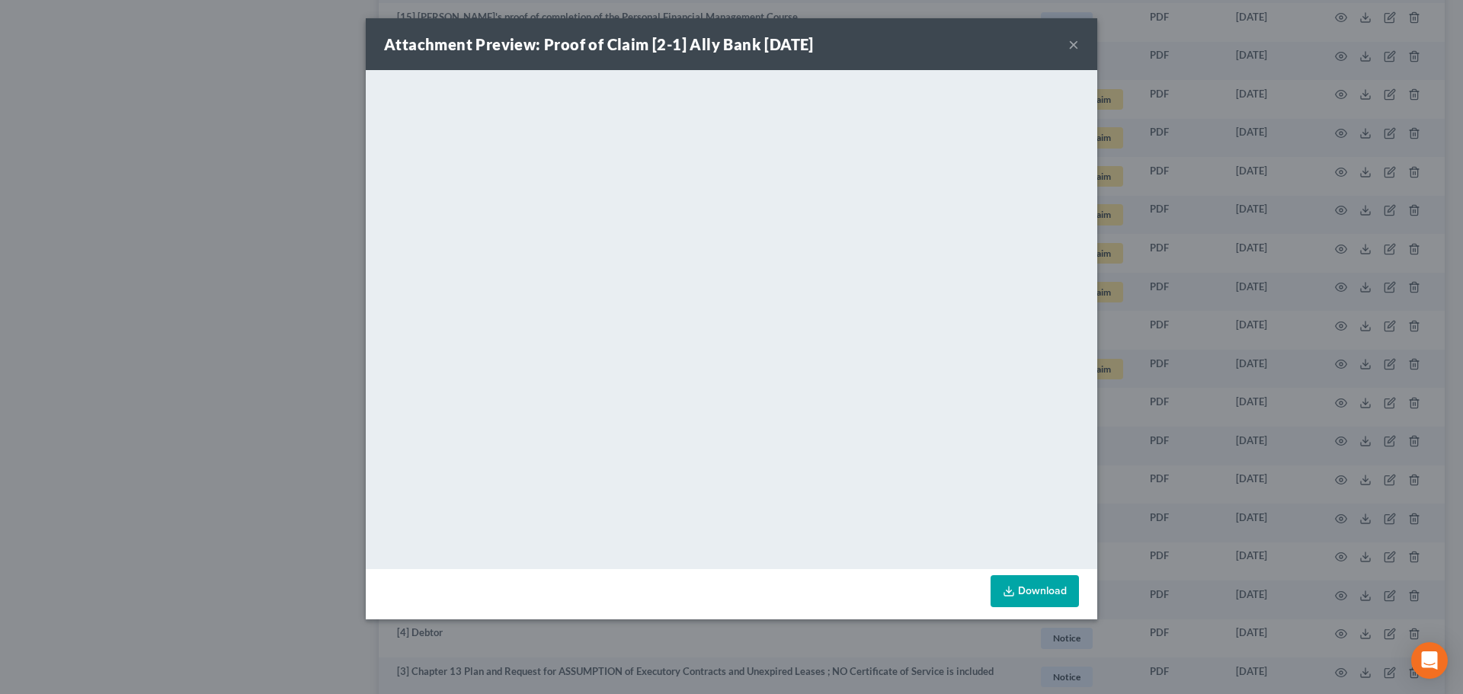
click at [1069, 37] on button "×" at bounding box center [1074, 44] width 11 height 18
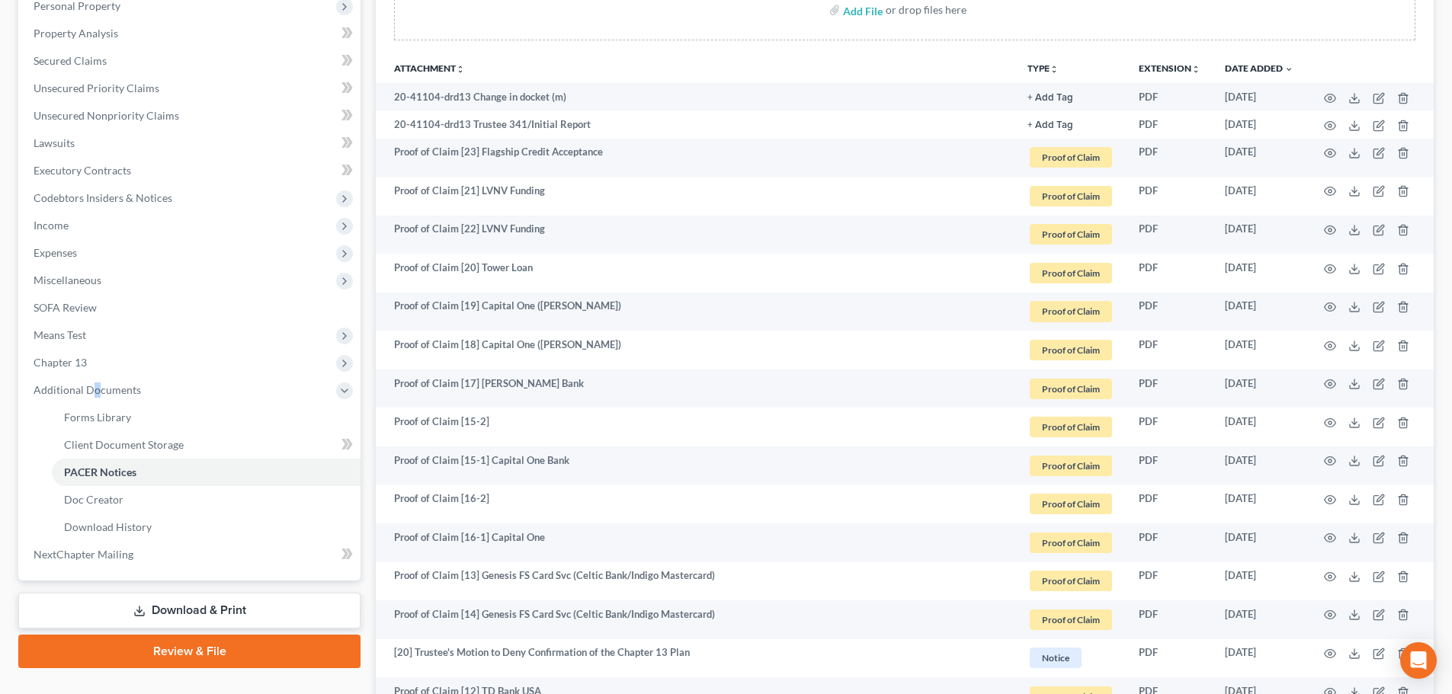
scroll to position [250, 0]
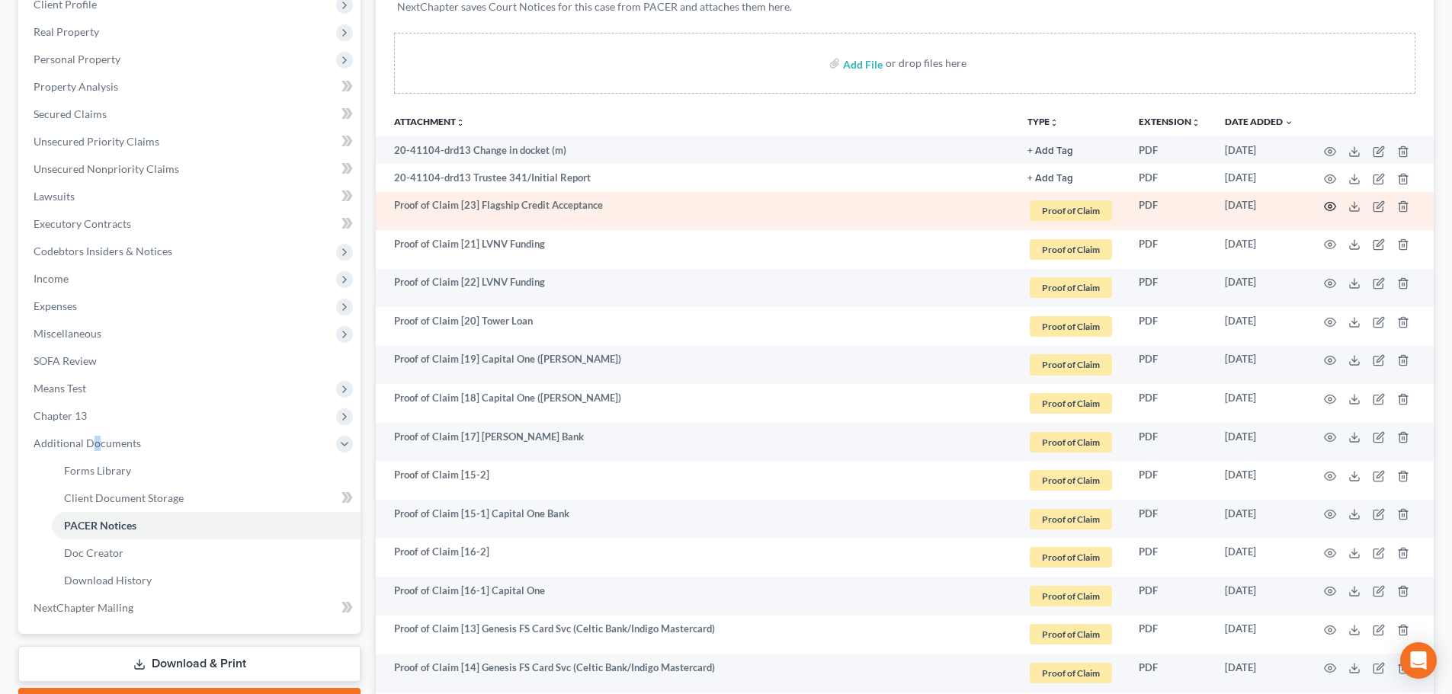
click at [1330, 207] on icon "button" at bounding box center [1330, 206] width 12 height 12
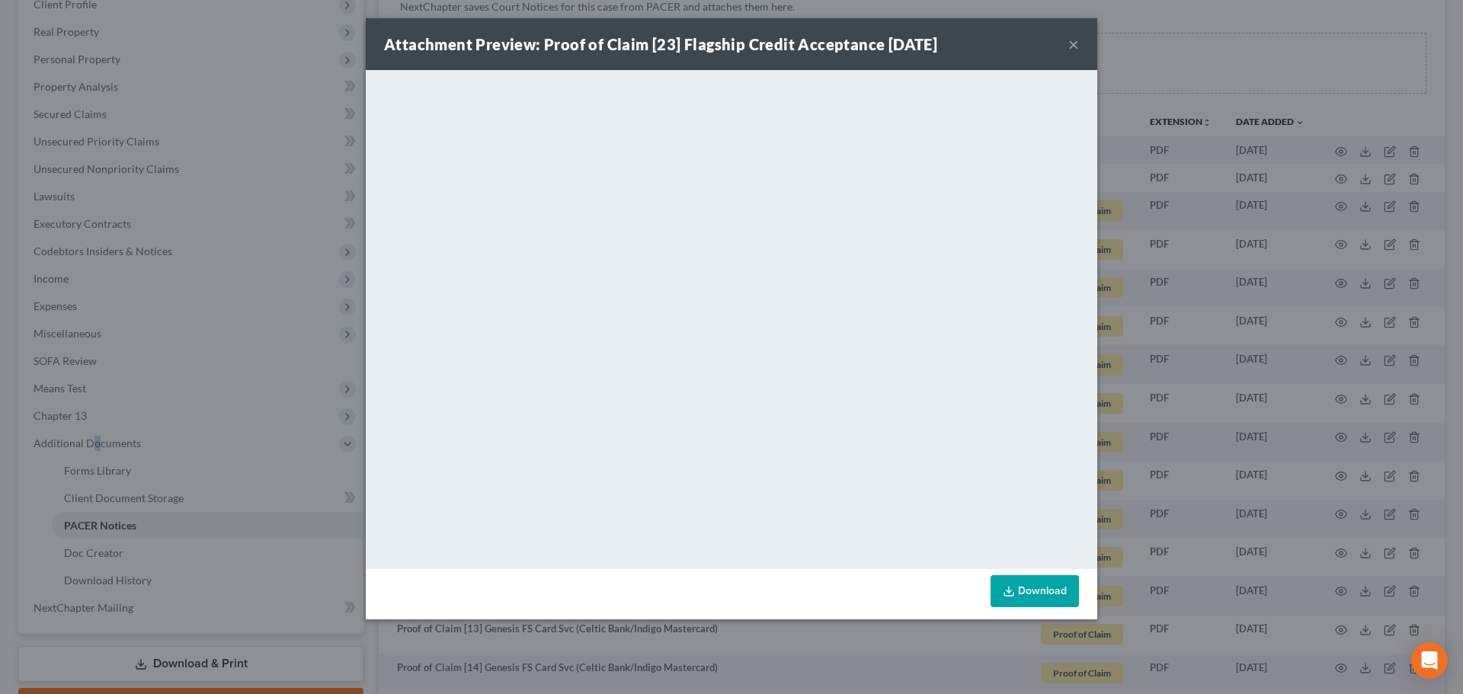
drag, startPoint x: 1072, startPoint y: 37, endPoint x: 1072, endPoint y: 46, distance: 9.2
click at [1072, 46] on button "×" at bounding box center [1074, 44] width 11 height 18
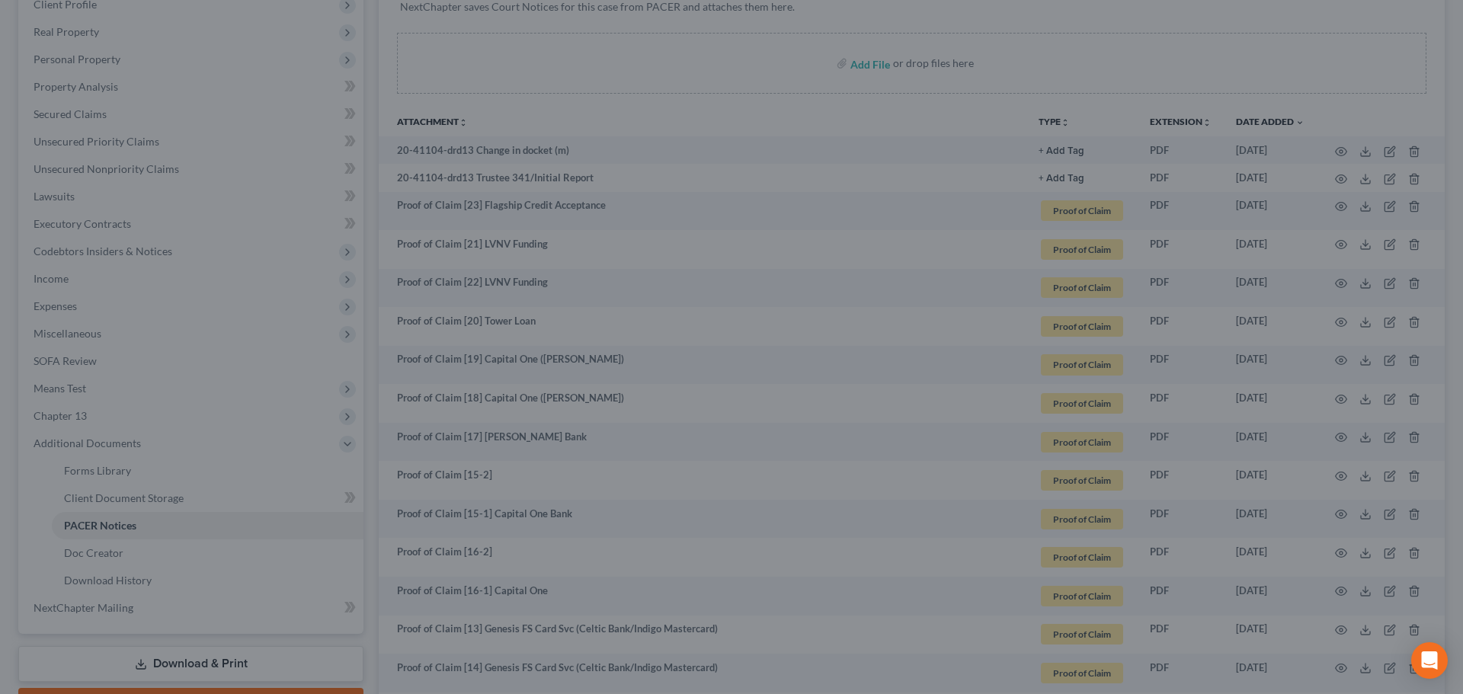
click at [1072, 46] on div "Attachment Preview: Proof of Claim [23] Flagship Credit Acceptance [DATE] × <ob…" at bounding box center [731, 347] width 1463 height 694
